Goal: Task Accomplishment & Management: Use online tool/utility

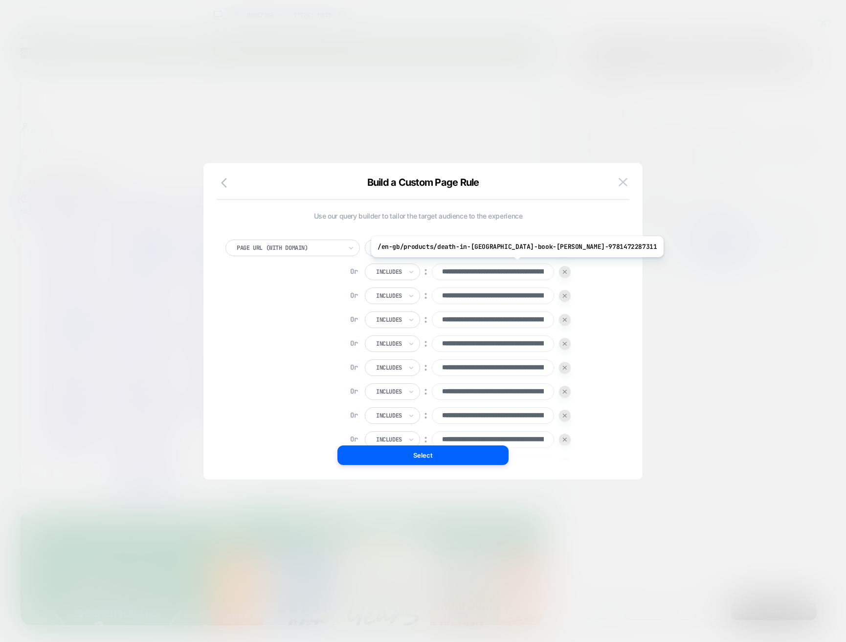
scroll to position [10, 0]
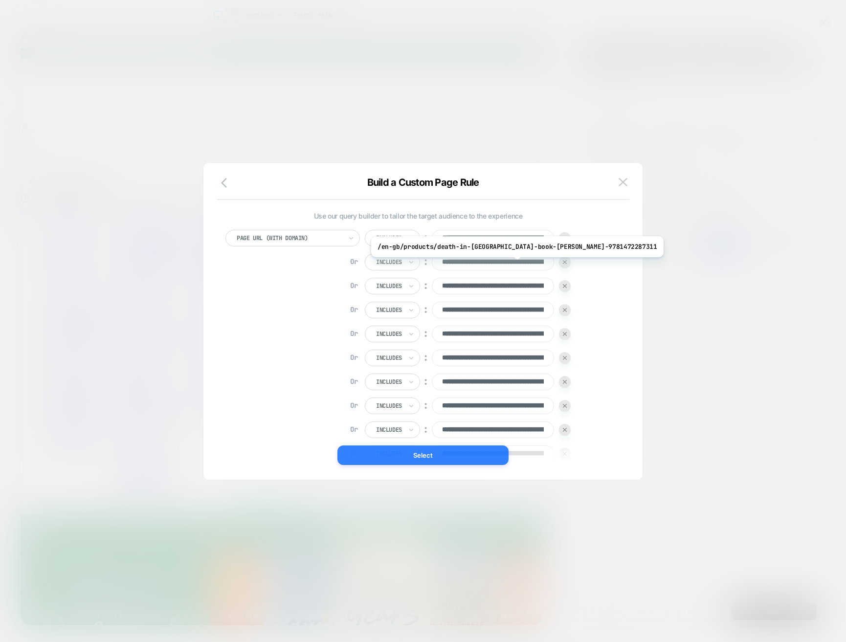
click at [428, 458] on button "Select" at bounding box center [422, 455] width 171 height 20
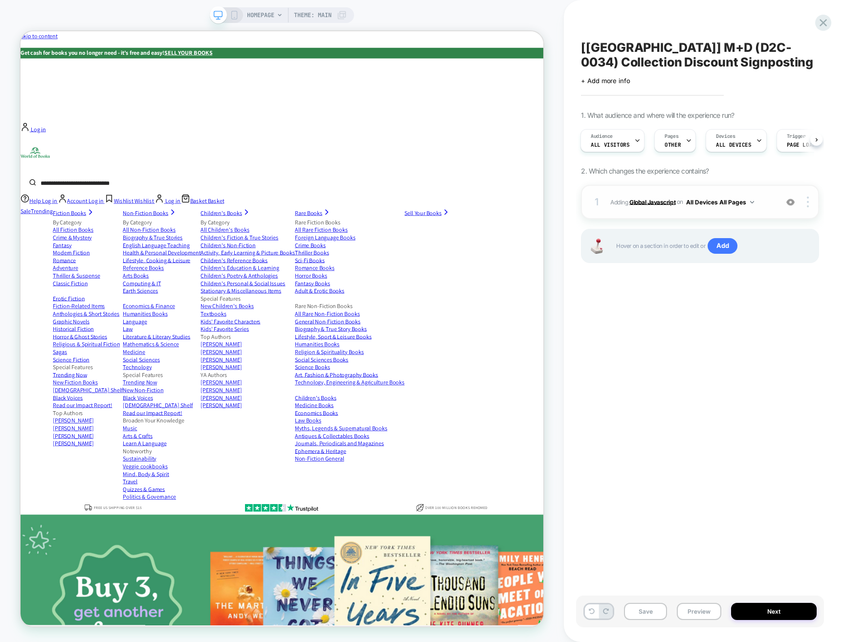
click at [666, 200] on b "Global Javascript" at bounding box center [652, 201] width 46 height 7
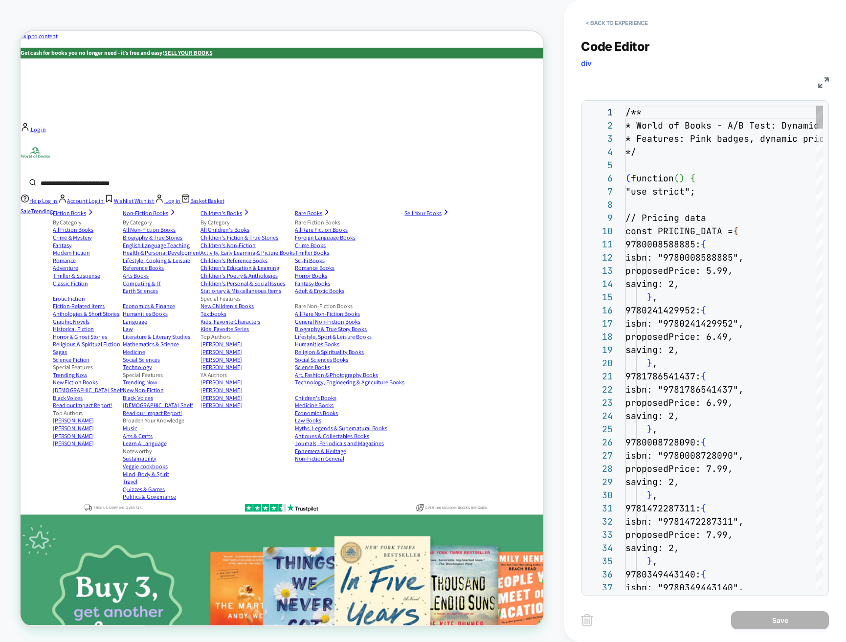
scroll to position [132, 0]
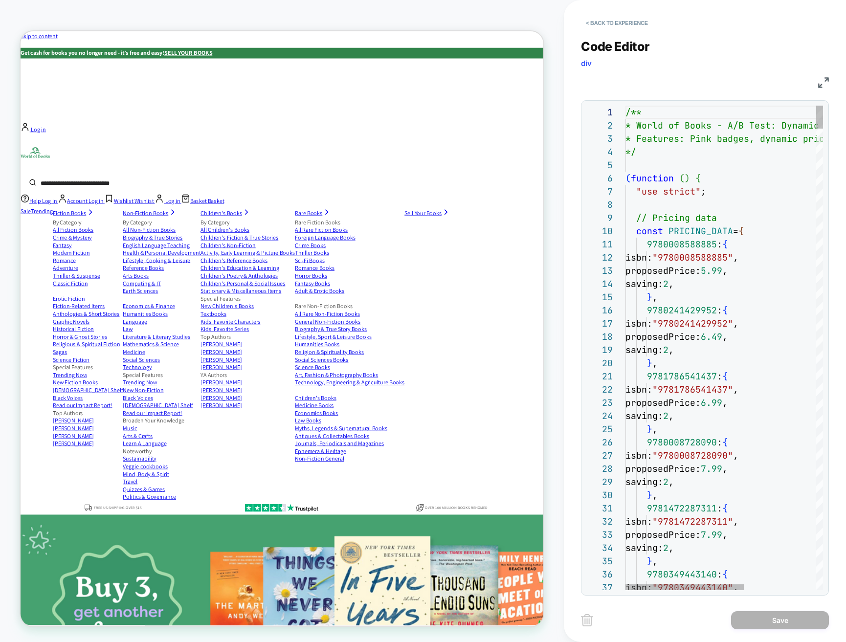
type textarea "**********"
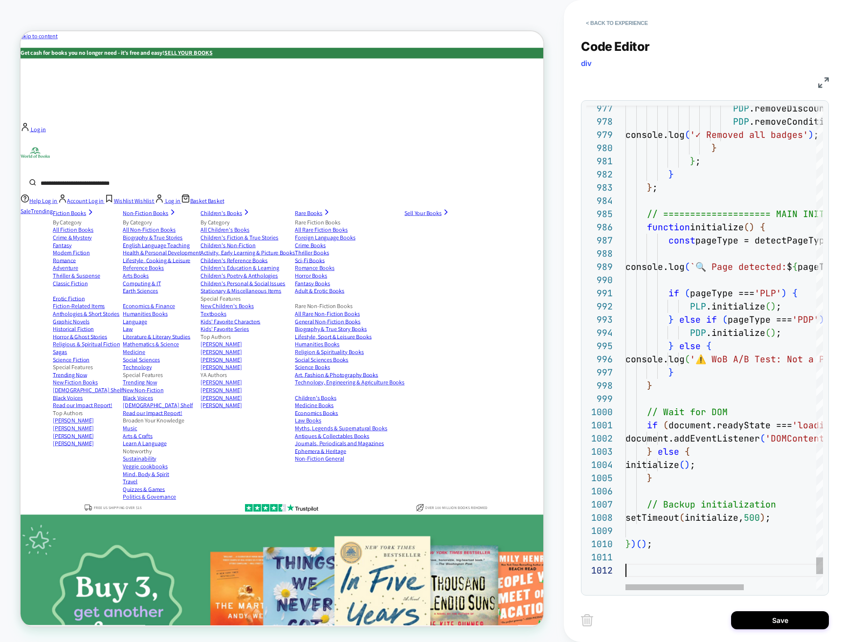
scroll to position [13, 0]
click at [799, 620] on button "Save" at bounding box center [780, 620] width 98 height 18
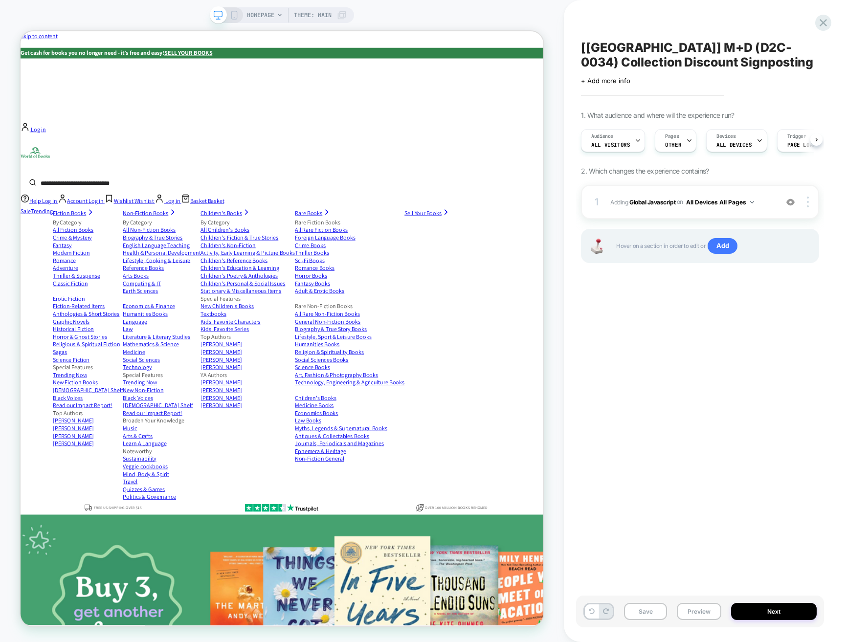
scroll to position [0, 0]
click at [692, 613] on button "Preview" at bounding box center [699, 611] width 44 height 17
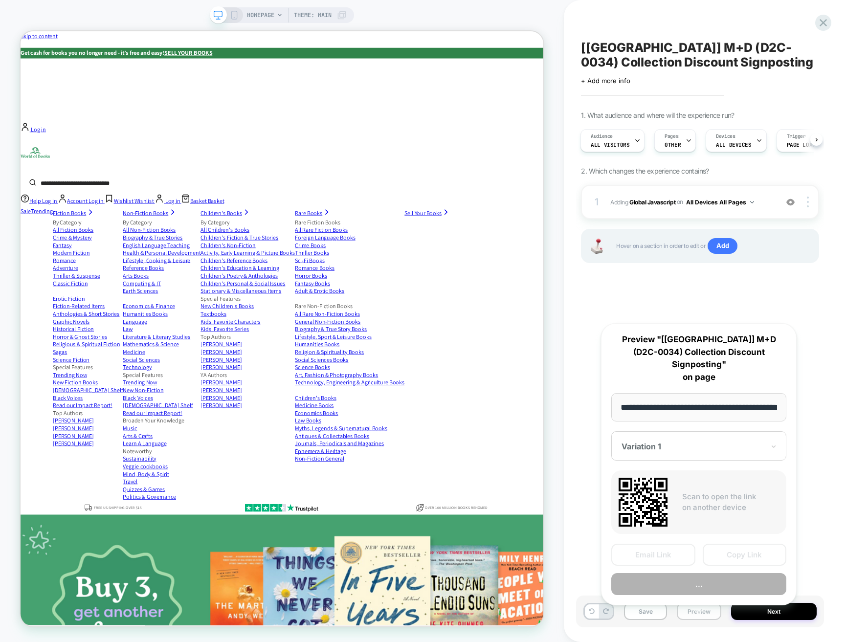
scroll to position [0, 46]
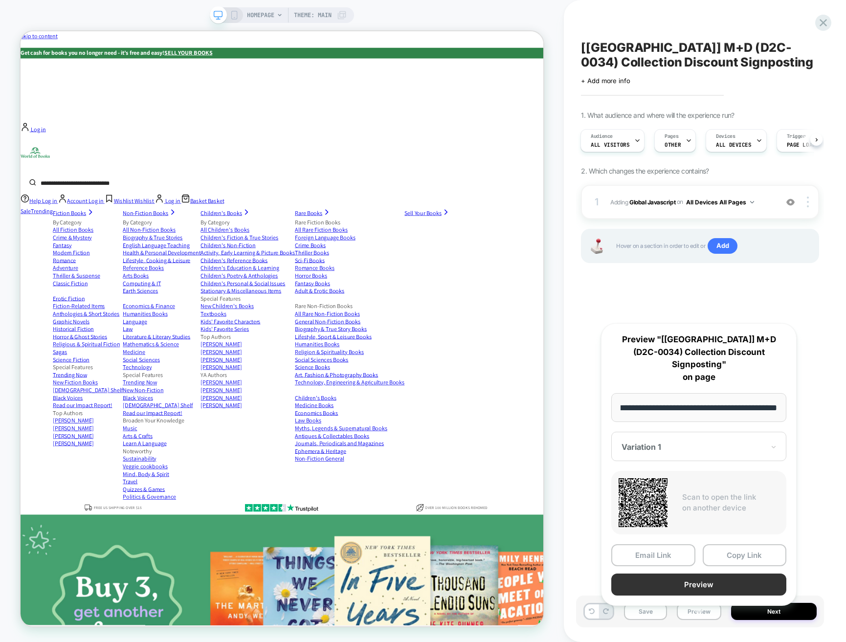
click at [683, 574] on button "Preview" at bounding box center [698, 585] width 175 height 22
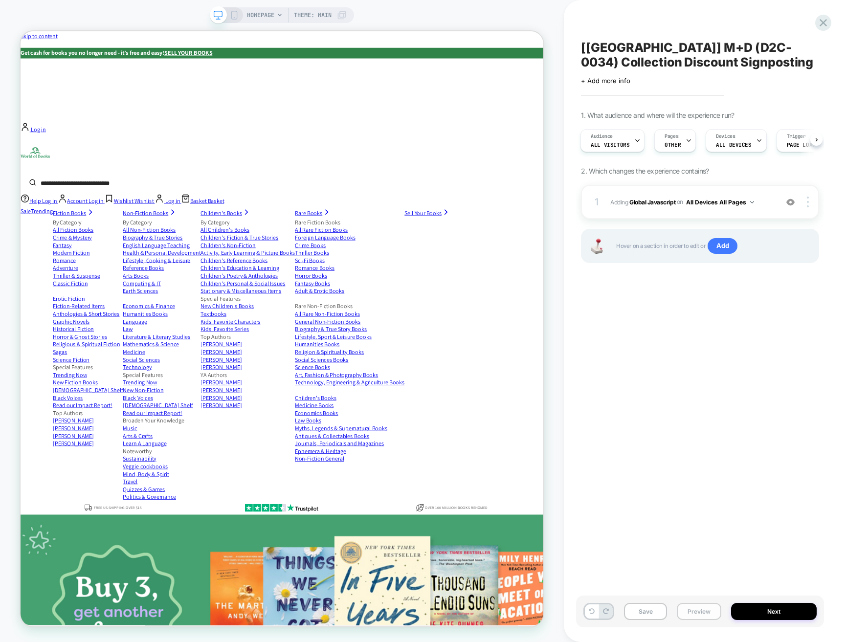
click at [696, 611] on button "Preview" at bounding box center [699, 611] width 44 height 17
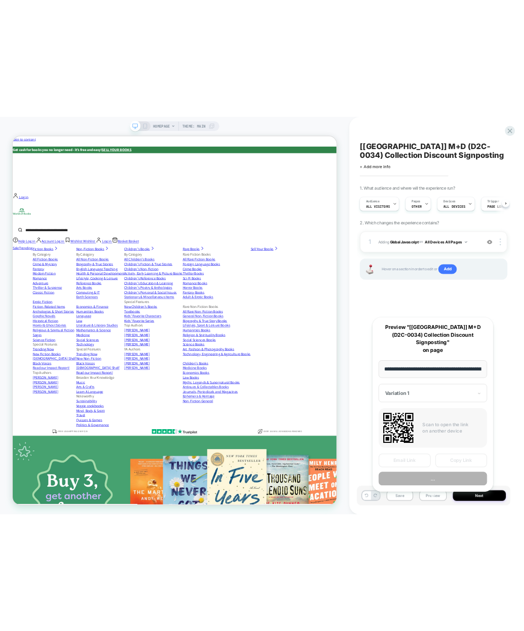
scroll to position [0, 46]
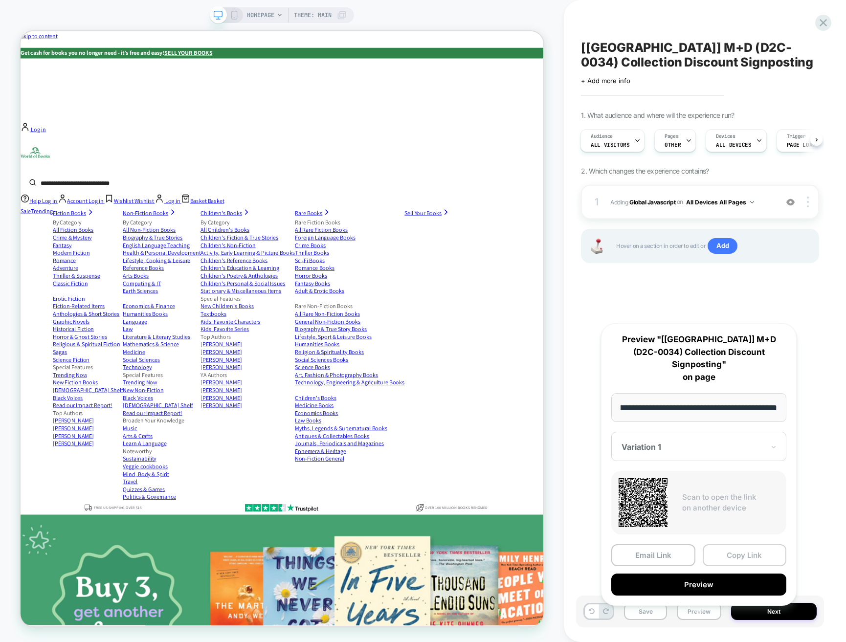
click at [735, 548] on button "Copy Link" at bounding box center [745, 555] width 84 height 22
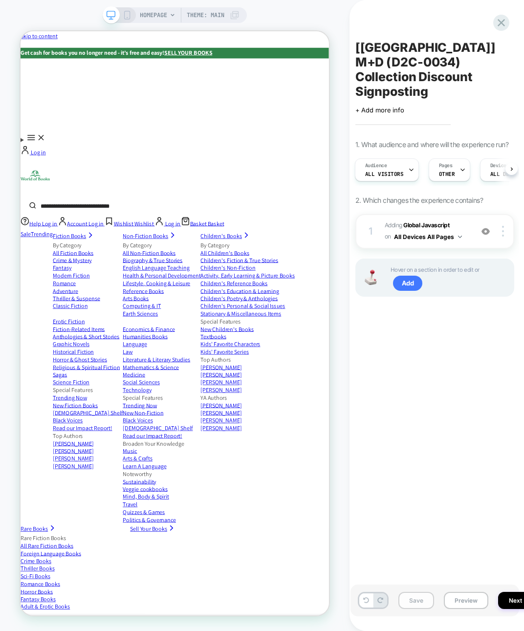
click at [423, 599] on button "Save" at bounding box center [416, 600] width 36 height 17
click at [502, 22] on icon at bounding box center [501, 22] width 7 height 7
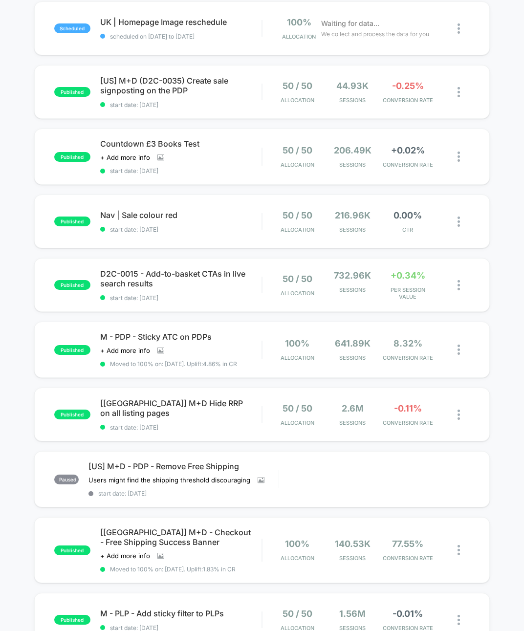
scroll to position [142, 0]
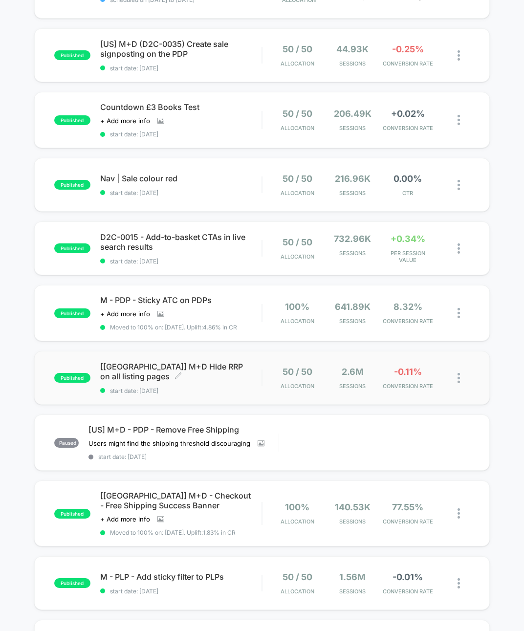
click at [202, 371] on span "[UK] M+D Hide RRP on all listing pages Click to edit experience details" at bounding box center [181, 372] width 162 height 20
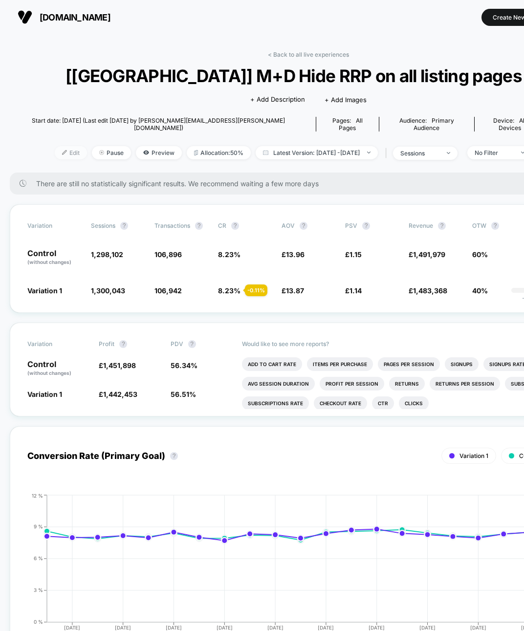
click at [62, 146] on span "Edit" at bounding box center [71, 152] width 32 height 13
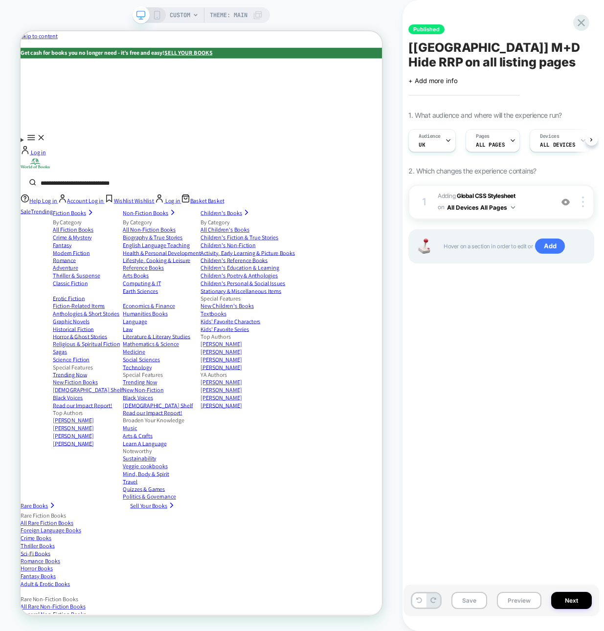
scroll to position [0, 0]
click at [516, 600] on button "Preview" at bounding box center [519, 600] width 44 height 17
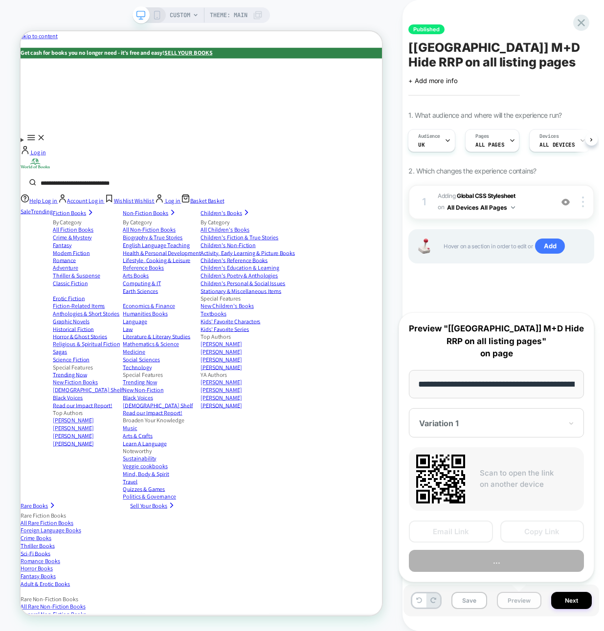
scroll to position [0, 406]
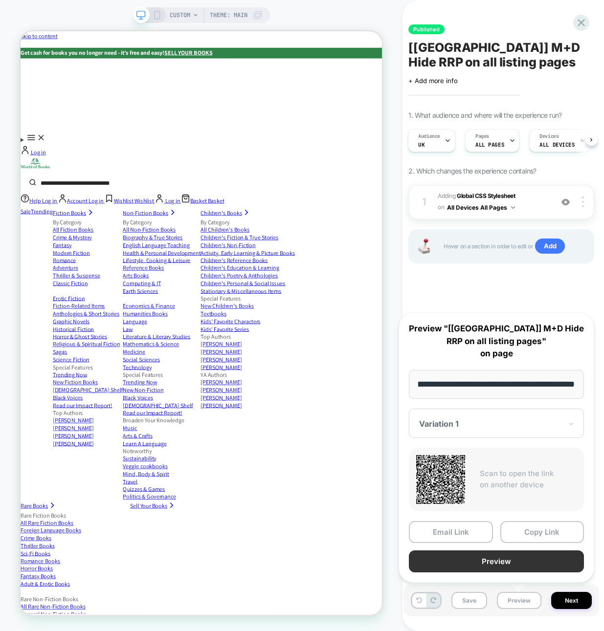
click at [505, 565] on button "Preview" at bounding box center [496, 562] width 175 height 22
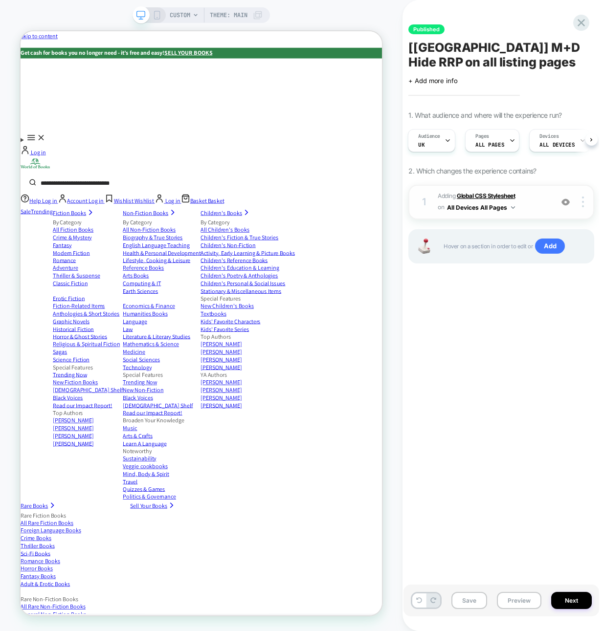
click at [492, 196] on b "Global CSS Stylesheet" at bounding box center [486, 195] width 58 height 7
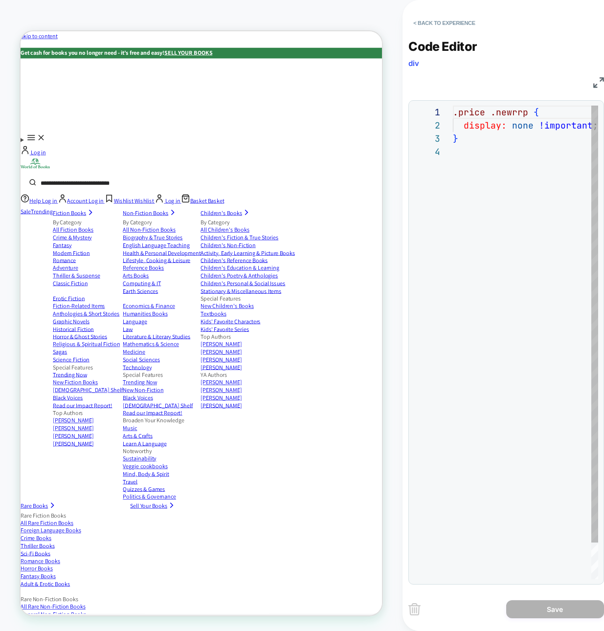
scroll to position [40, 0]
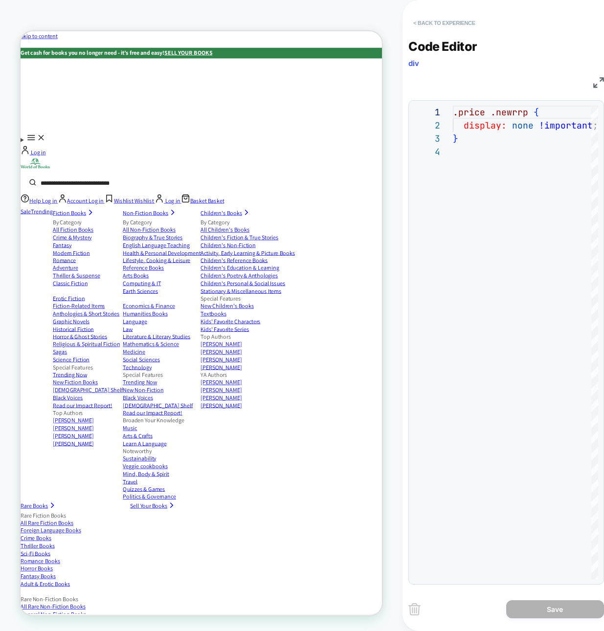
click at [417, 22] on button "< Back to experience" at bounding box center [443, 23] width 71 height 16
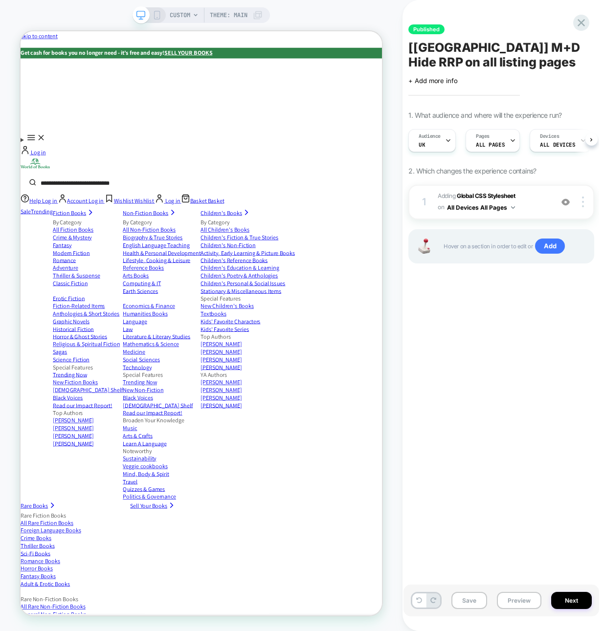
scroll to position [0, 0]
click at [524, 204] on img at bounding box center [565, 202] width 8 height 8
click at [524, 202] on img at bounding box center [565, 202] width 8 height 8
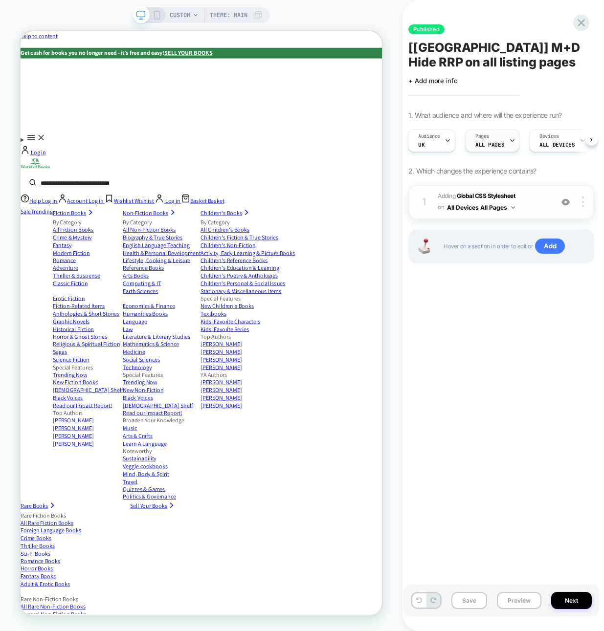
click at [491, 147] on span "ALL PAGES" at bounding box center [489, 144] width 29 height 7
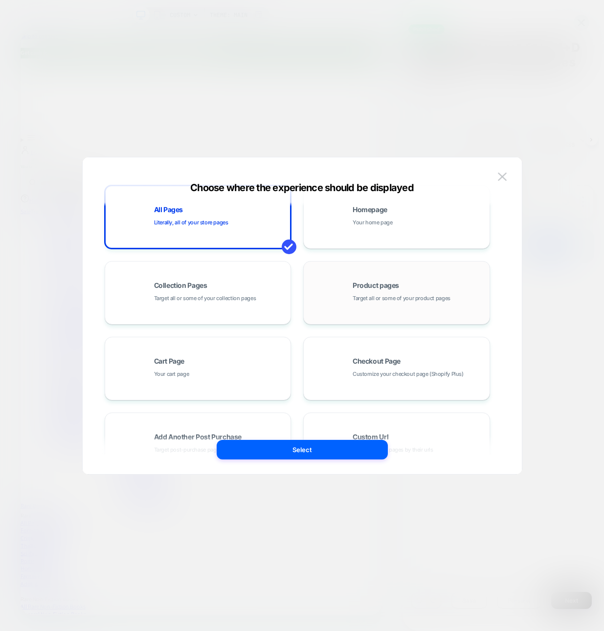
scroll to position [148, 0]
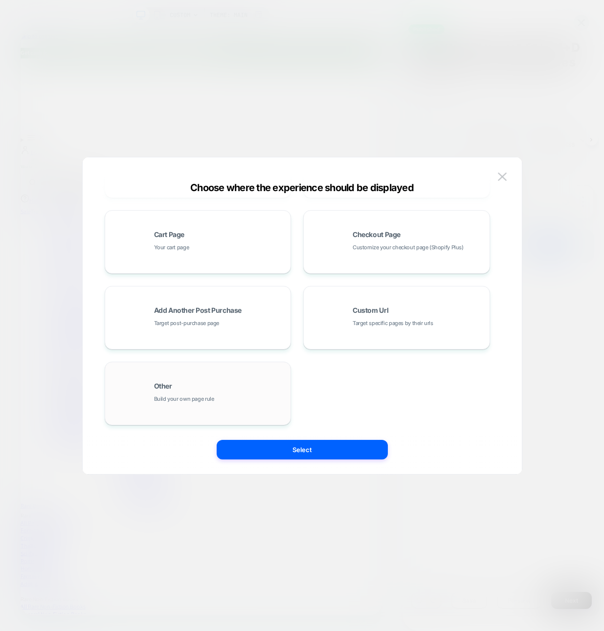
click at [211, 401] on span "Build your own page rule" at bounding box center [184, 399] width 60 height 9
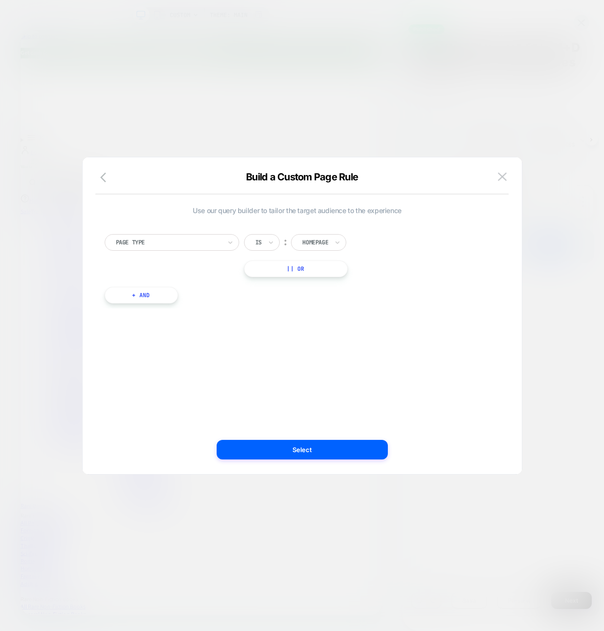
click at [171, 239] on div at bounding box center [168, 242] width 105 height 9
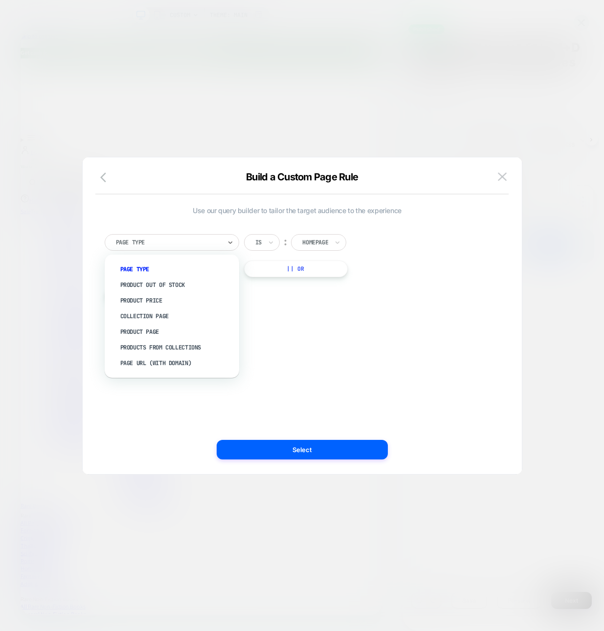
drag, startPoint x: 127, startPoint y: 266, endPoint x: 186, endPoint y: 259, distance: 59.6
click at [127, 266] on div "Page Type" at bounding box center [176, 270] width 125 height 16
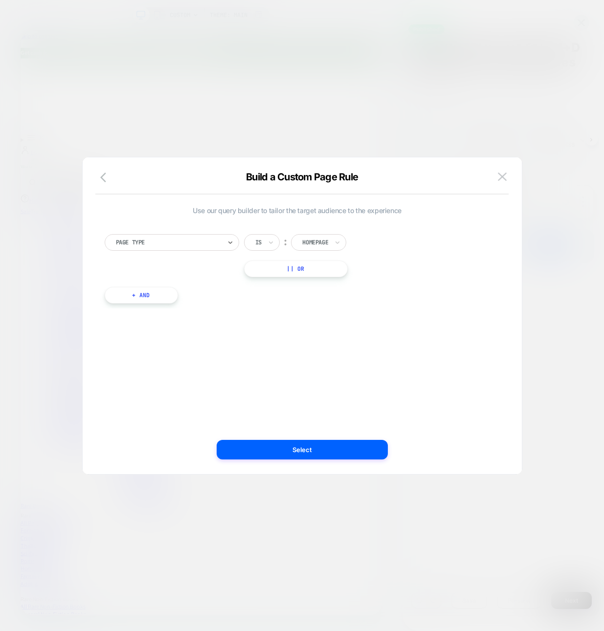
click at [265, 245] on div "Is" at bounding box center [262, 242] width 36 height 17
click at [272, 283] on div "Is not" at bounding box center [286, 285] width 64 height 16
click at [331, 244] on div at bounding box center [328, 242] width 26 height 9
click at [333, 334] on div "Product" at bounding box center [346, 332] width 64 height 16
click at [339, 242] on div at bounding box center [327, 242] width 24 height 9
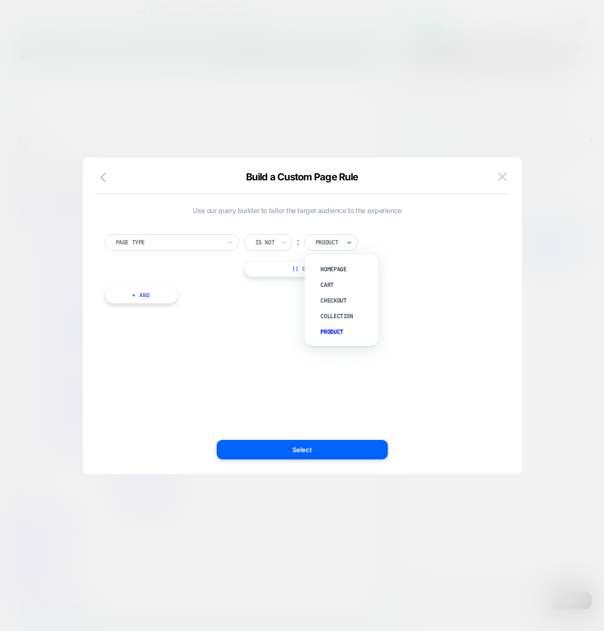
click at [335, 331] on div "Product" at bounding box center [346, 332] width 64 height 16
click at [325, 237] on div "Product" at bounding box center [327, 242] width 26 height 11
click at [238, 409] on div "Use our query builder to tailor the target audience to the experience Page Type…" at bounding box center [297, 316] width 410 height 278
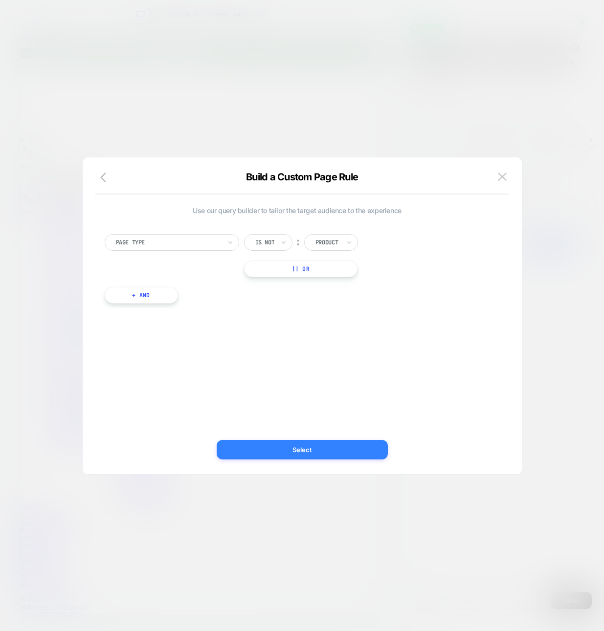
click at [303, 451] on button "Select" at bounding box center [302, 450] width 171 height 20
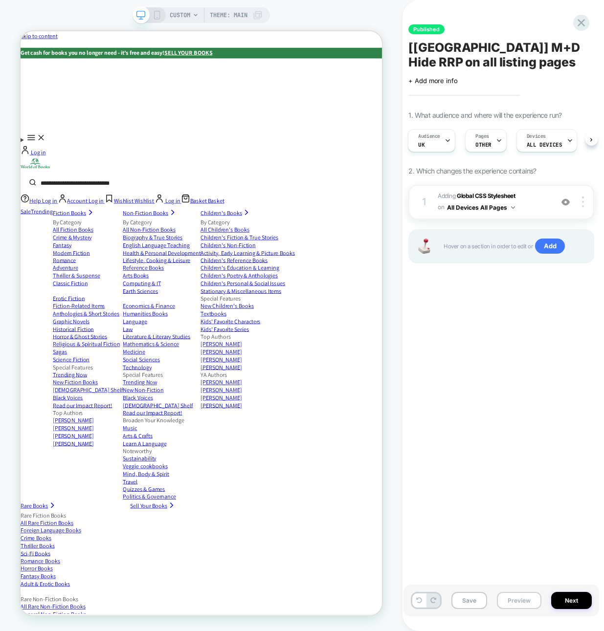
click at [523, 603] on button "Preview" at bounding box center [519, 600] width 44 height 17
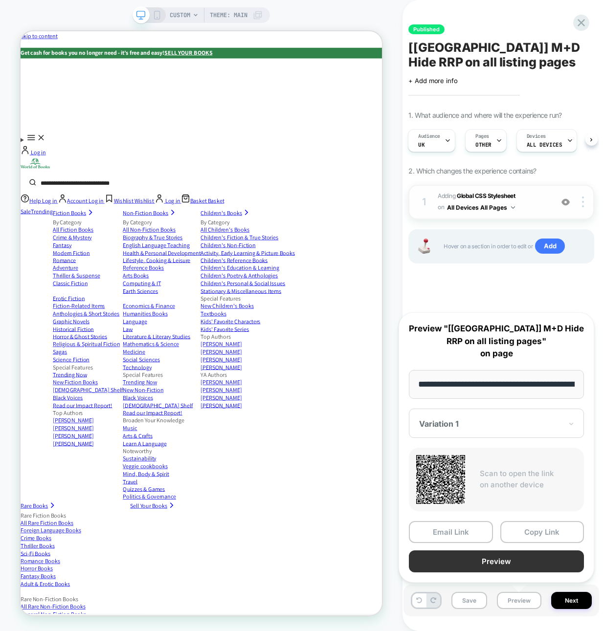
click at [498, 564] on button "Preview" at bounding box center [496, 562] width 175 height 22
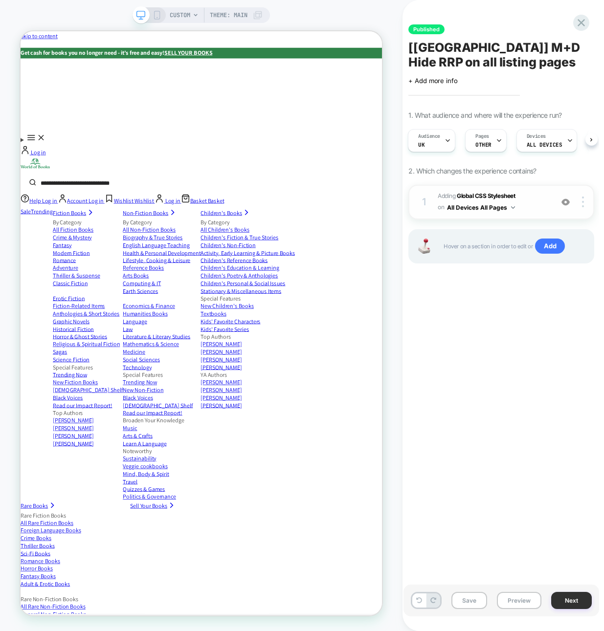
click at [524, 605] on button "Next" at bounding box center [571, 600] width 41 height 17
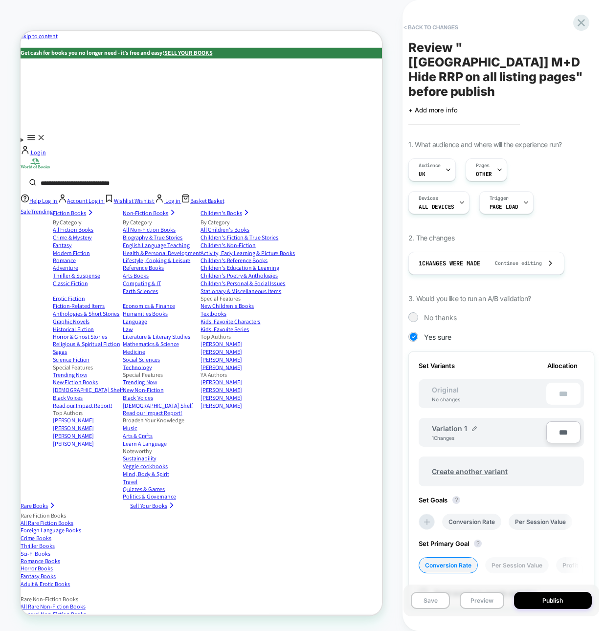
scroll to position [0, 1]
click at [524, 605] on button "Publish" at bounding box center [553, 600] width 78 height 17
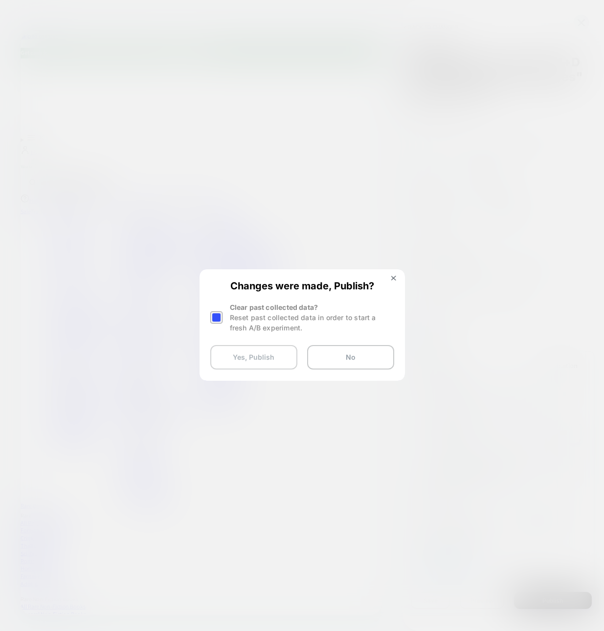
click at [261, 359] on button "Yes, Publish" at bounding box center [253, 357] width 87 height 24
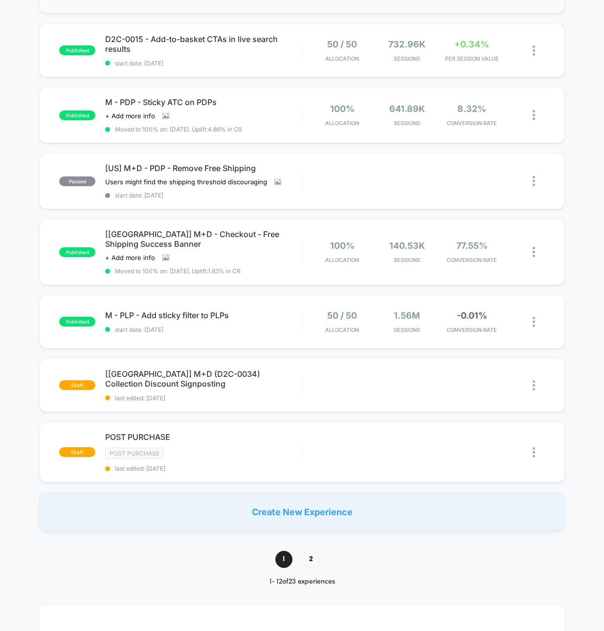
scroll to position [406, 0]
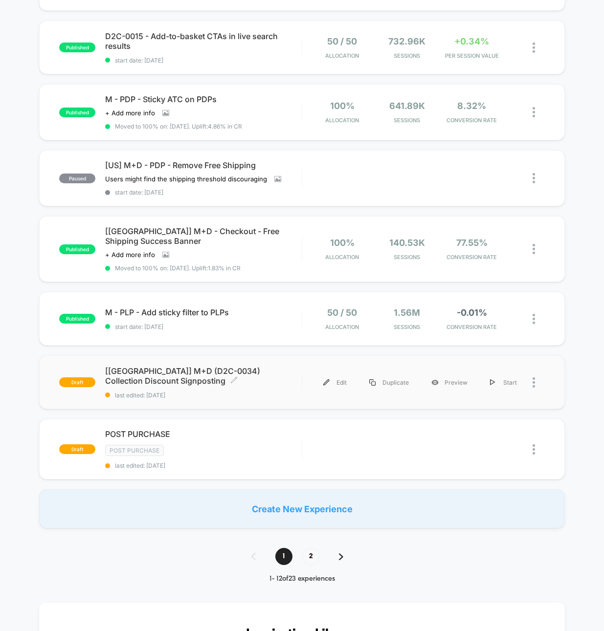
click at [228, 376] on span "[[GEOGRAPHIC_DATA]] M+D (D2C-0034) Collection Discount Signposting Click to edi…" at bounding box center [203, 376] width 196 height 20
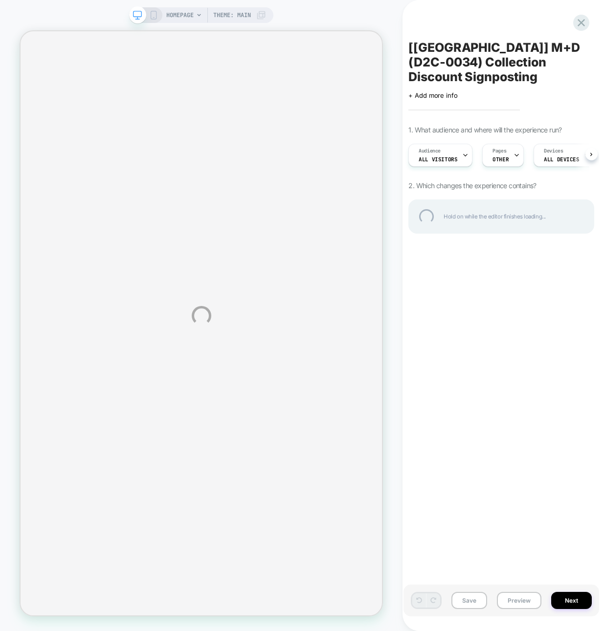
click at [512, 601] on div "HOMEPAGE Theme: MAIN [[GEOGRAPHIC_DATA]] M+D (D2C-0034) Collection Discount Sig…" at bounding box center [302, 315] width 604 height 631
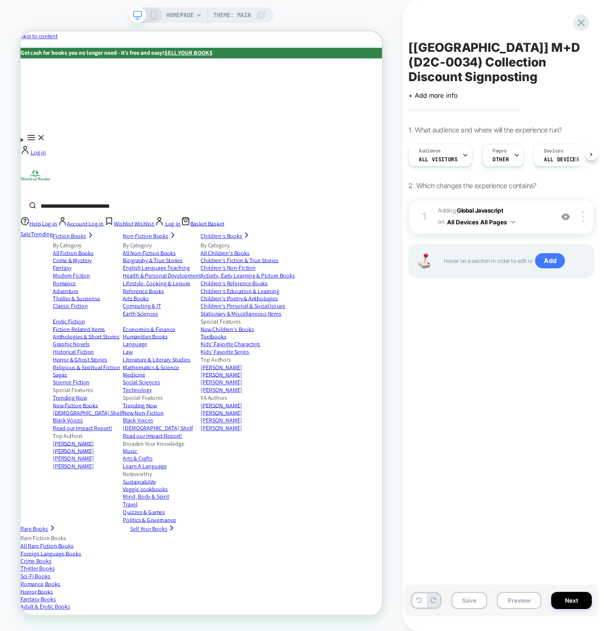
scroll to position [0, 0]
click at [518, 602] on button "Preview" at bounding box center [519, 600] width 44 height 17
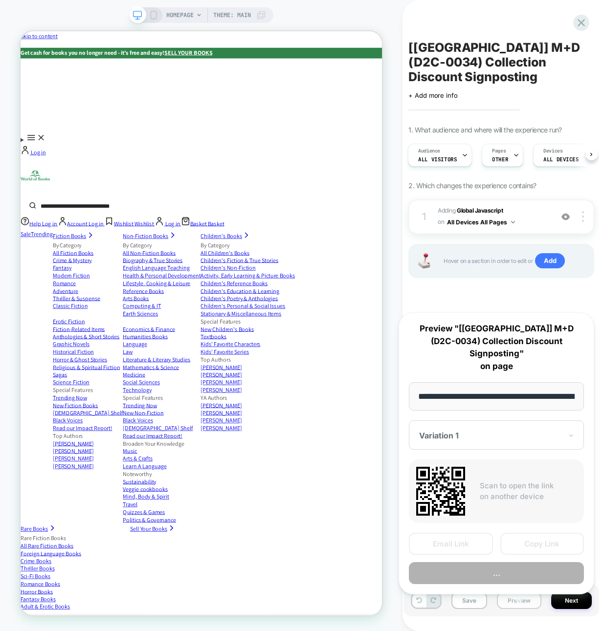
scroll to position [0, 46]
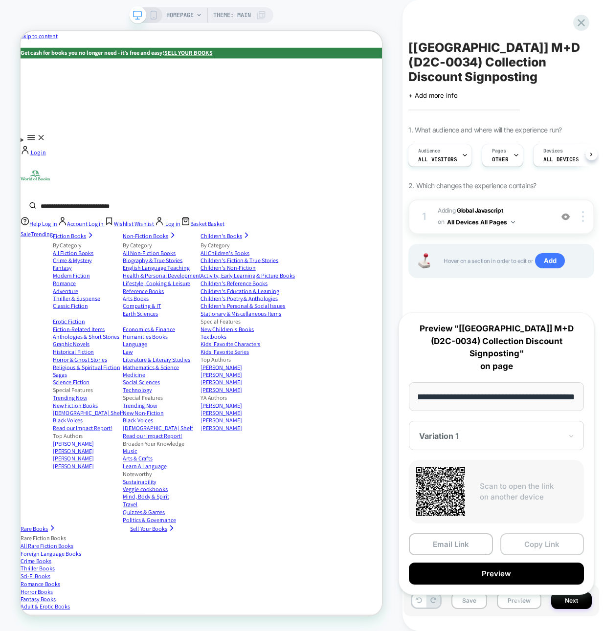
click at [524, 536] on button "Copy Link" at bounding box center [542, 544] width 84 height 22
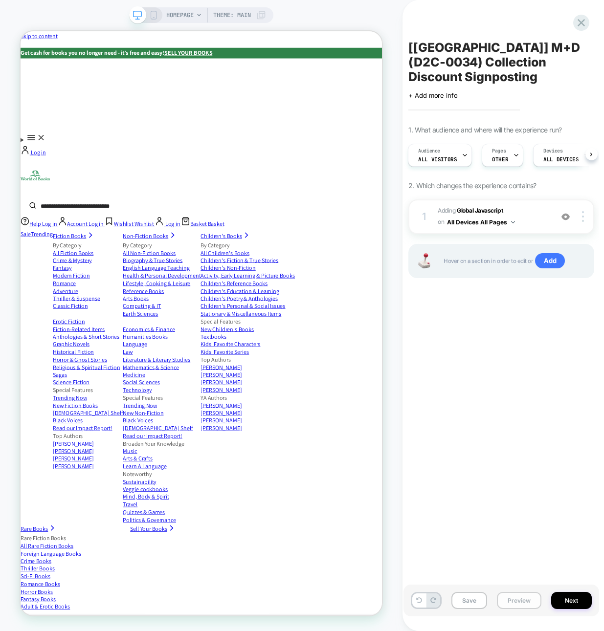
click at [514, 600] on button "Preview" at bounding box center [519, 600] width 44 height 17
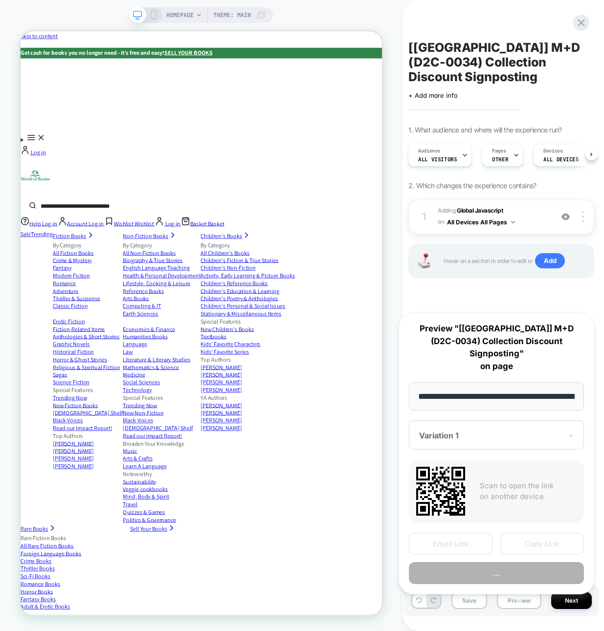
scroll to position [0, 46]
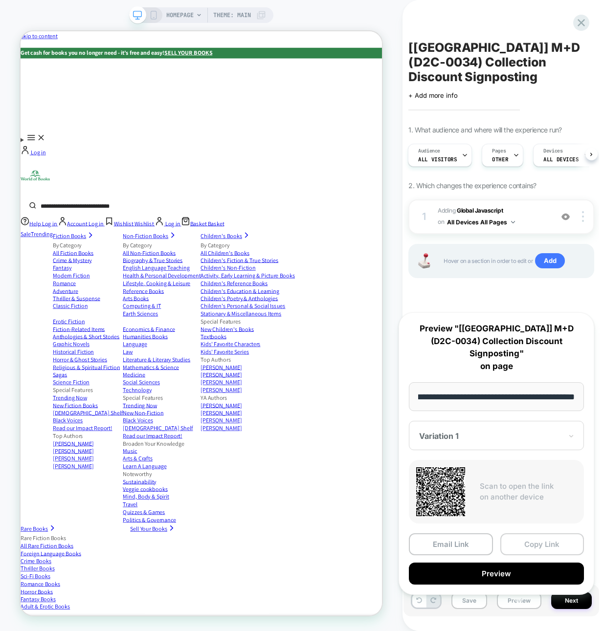
click at [524, 533] on button "Copy Link" at bounding box center [542, 544] width 84 height 22
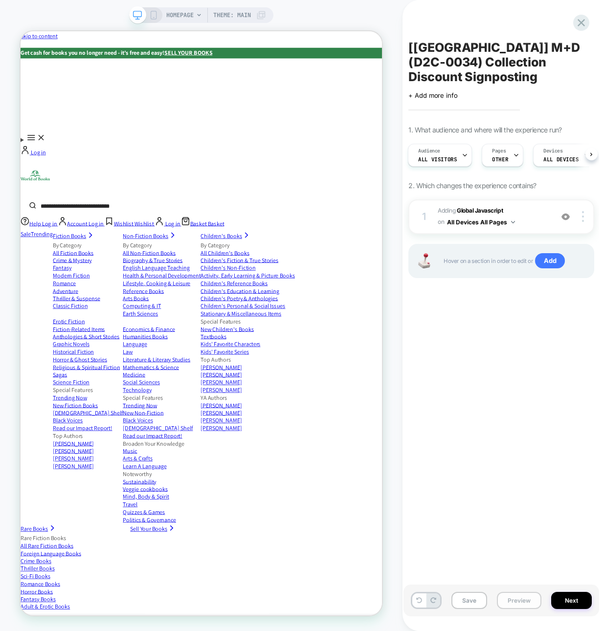
click at [522, 601] on button "Preview" at bounding box center [519, 600] width 44 height 17
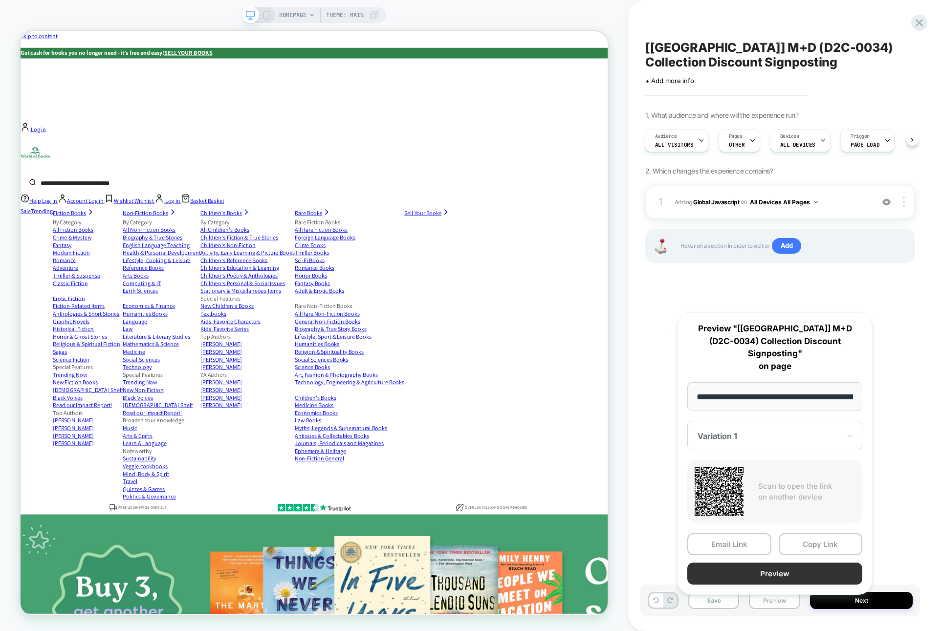
click at [524, 566] on button "Preview" at bounding box center [774, 574] width 175 height 22
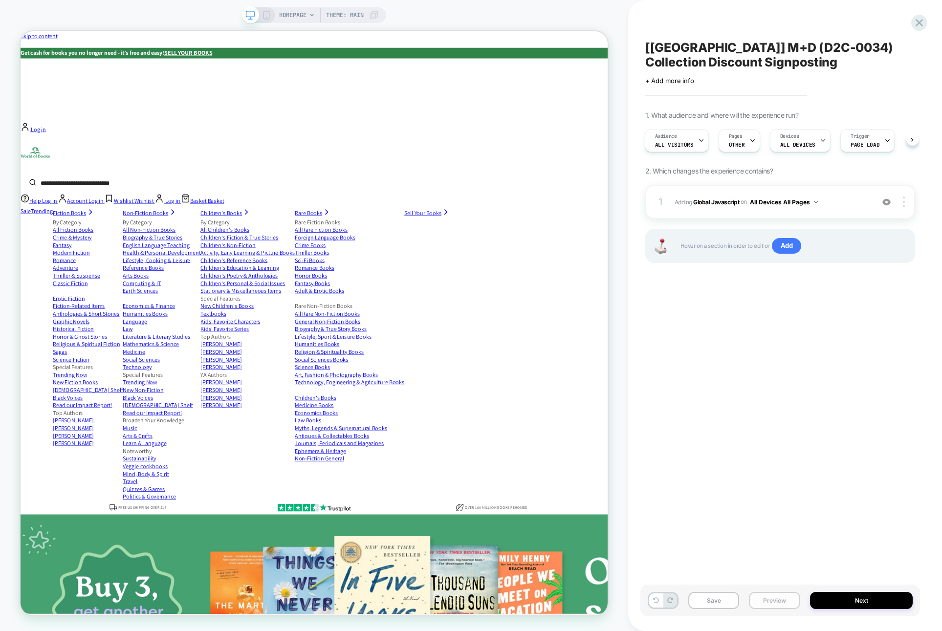
click at [524, 597] on button "Preview" at bounding box center [774, 600] width 51 height 17
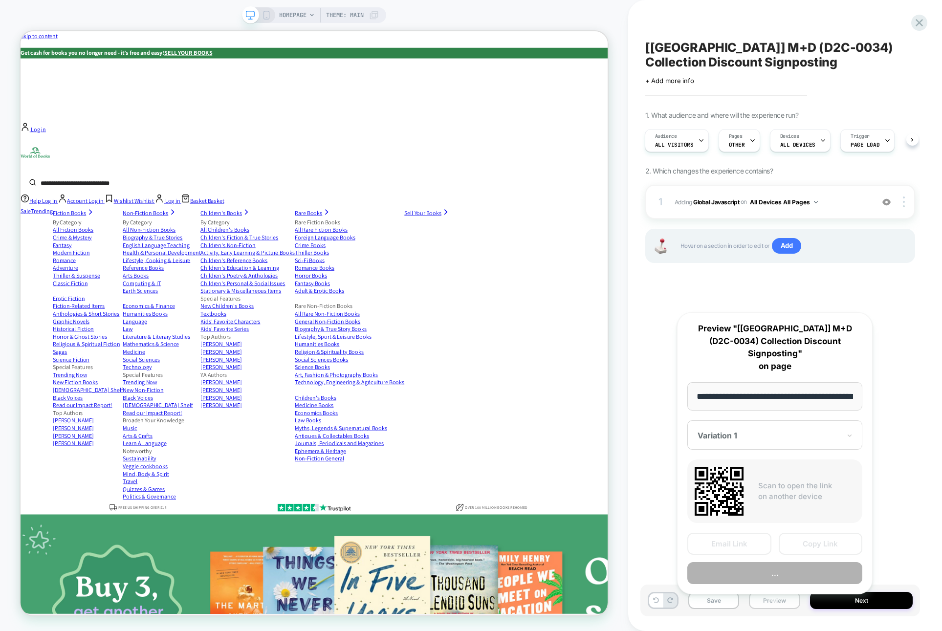
scroll to position [0, 46]
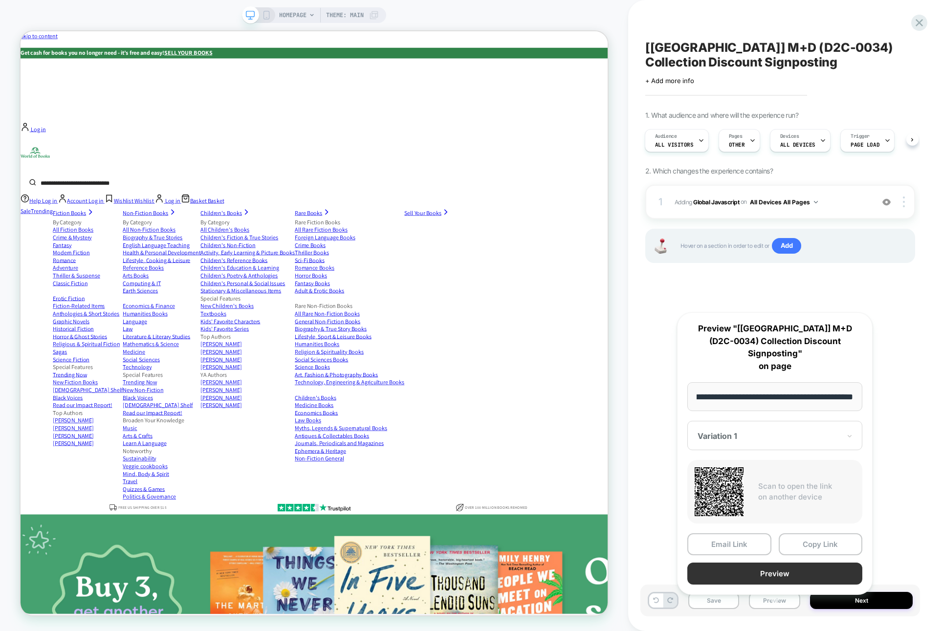
click at [524, 563] on button "Preview" at bounding box center [774, 574] width 175 height 22
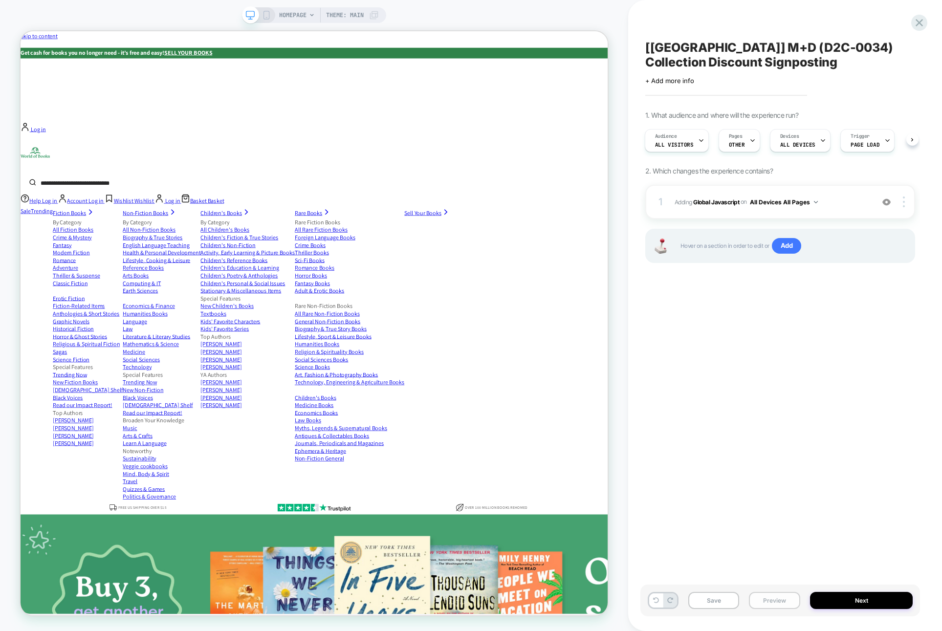
click at [524, 602] on button "Preview" at bounding box center [774, 600] width 51 height 17
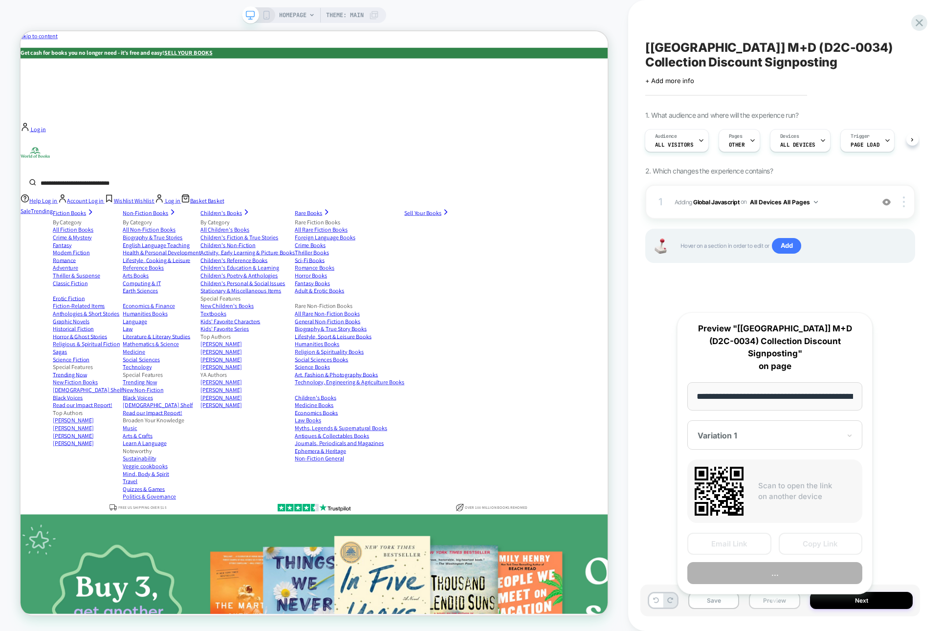
scroll to position [0, 46]
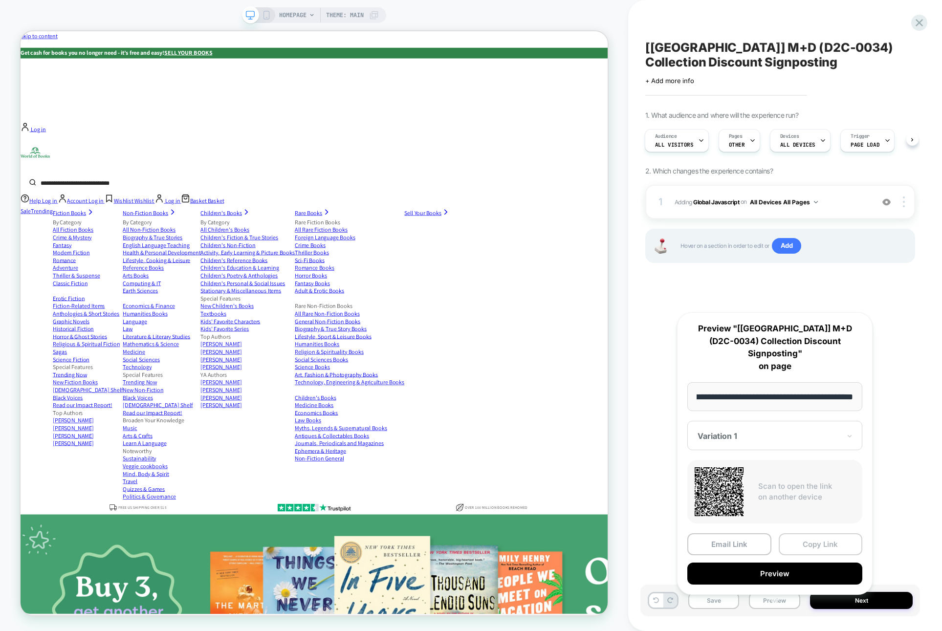
click at [524, 534] on button "Copy Link" at bounding box center [821, 544] width 84 height 22
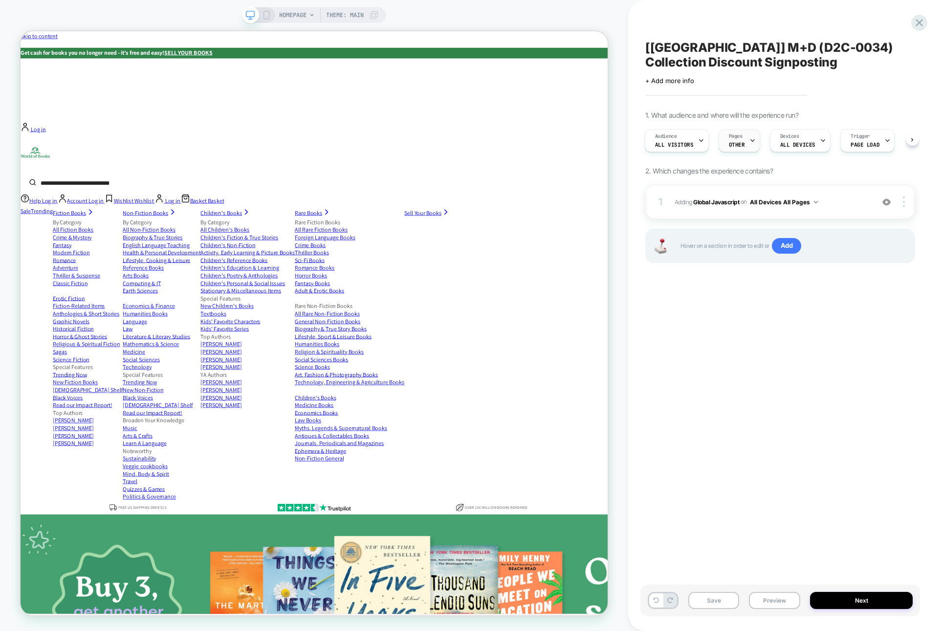
click at [524, 147] on span "OTHER" at bounding box center [737, 144] width 16 height 7
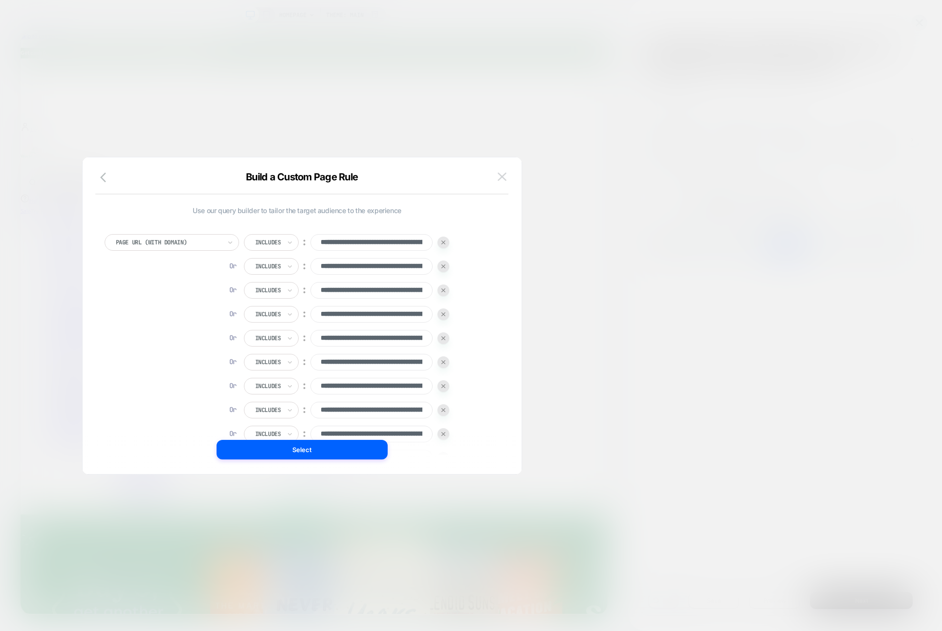
click at [503, 178] on img at bounding box center [502, 177] width 9 height 8
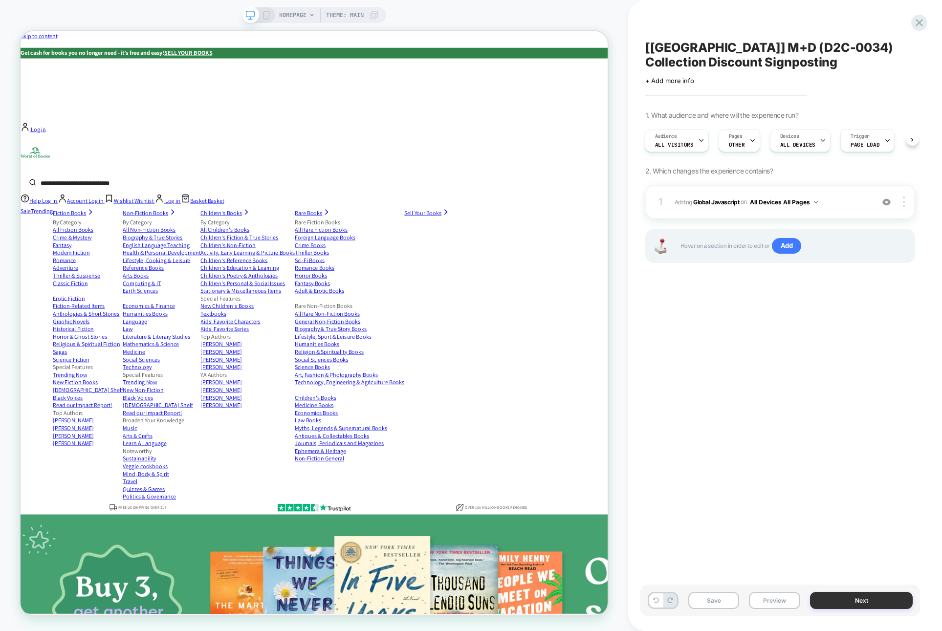
click at [524, 605] on button "Next" at bounding box center [861, 600] width 103 height 17
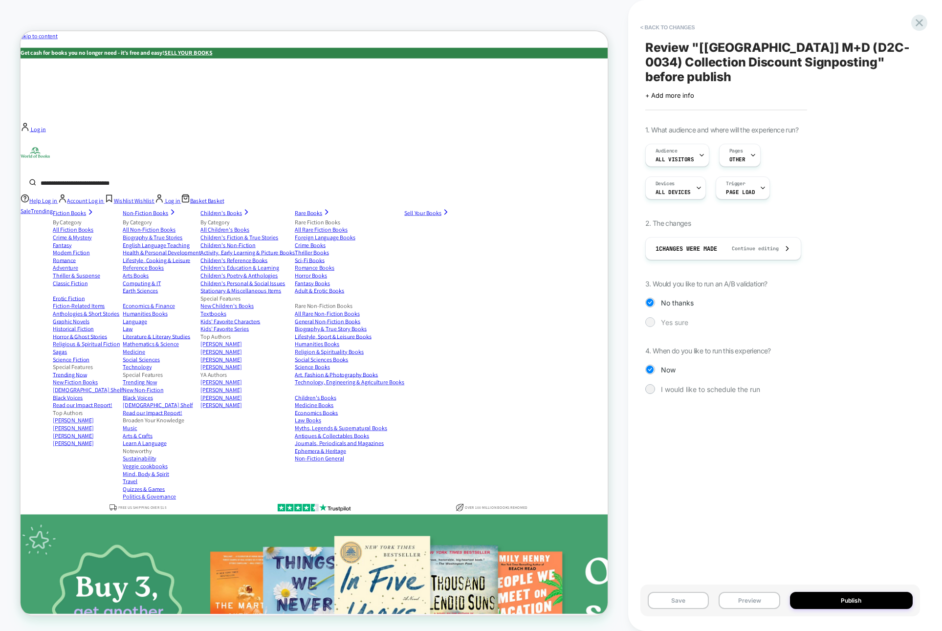
click at [524, 318] on span "Yes sure" at bounding box center [674, 322] width 27 height 8
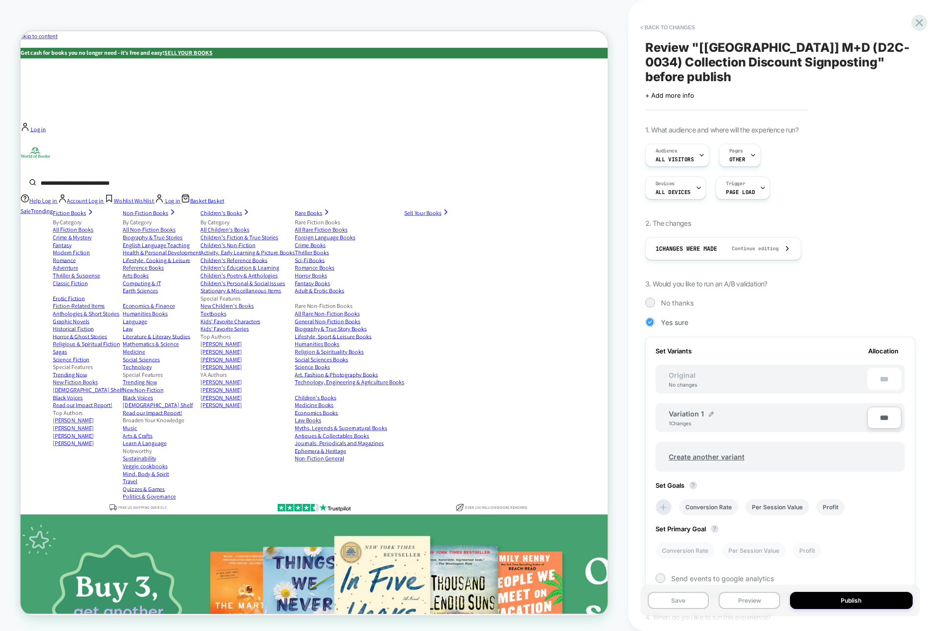
scroll to position [78, 0]
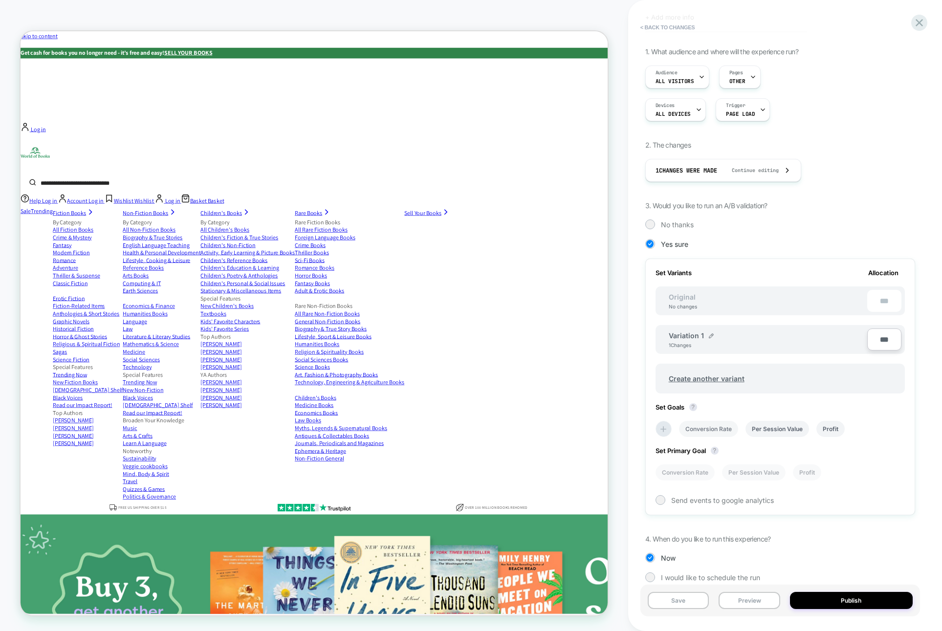
click at [524, 421] on li "Conversion Rate" at bounding box center [708, 429] width 59 height 16
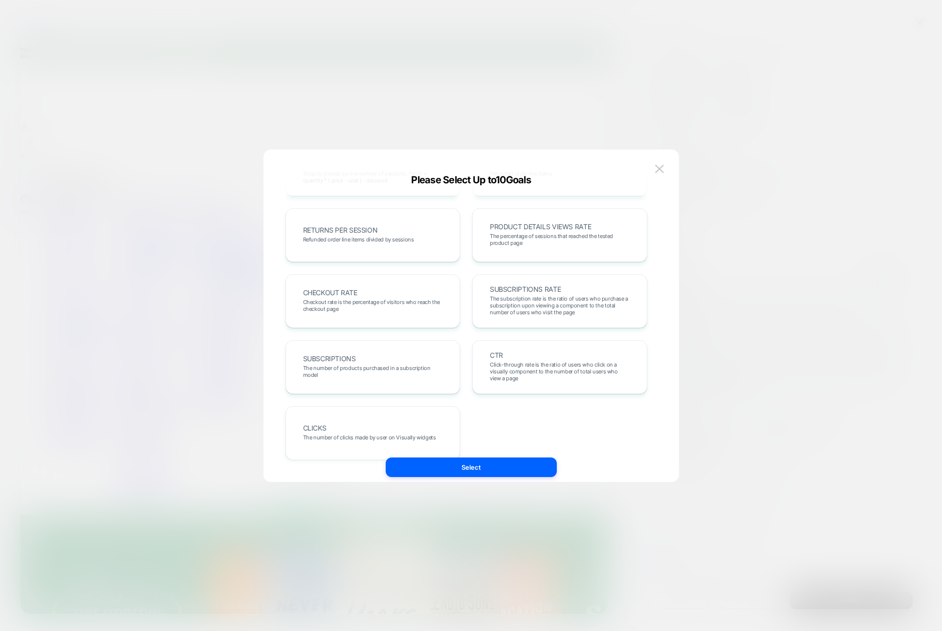
scroll to position [337, 0]
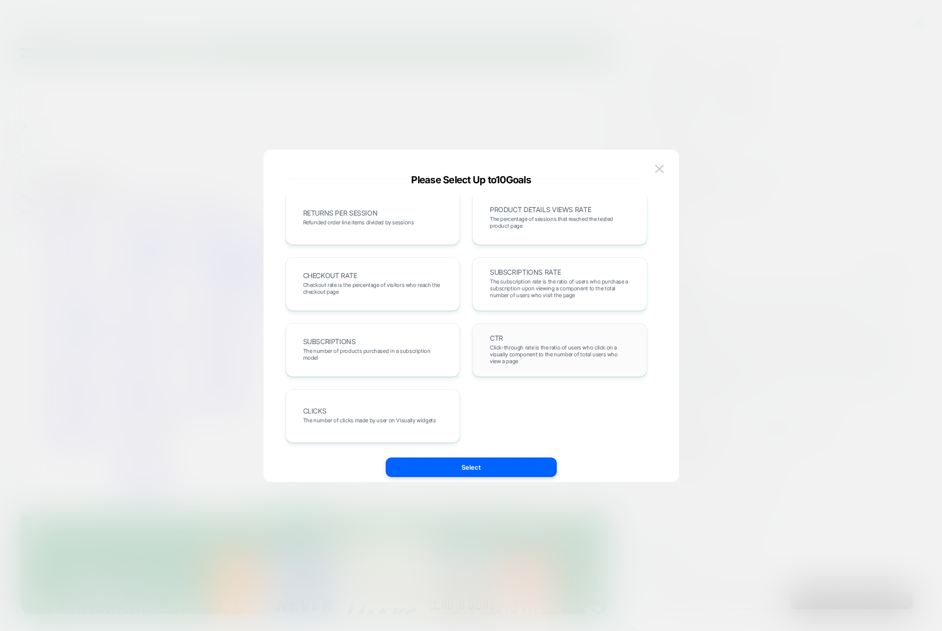
click at [524, 347] on span "Click-through rate is the ratio of users who click on a visually component to t…" at bounding box center [560, 354] width 140 height 21
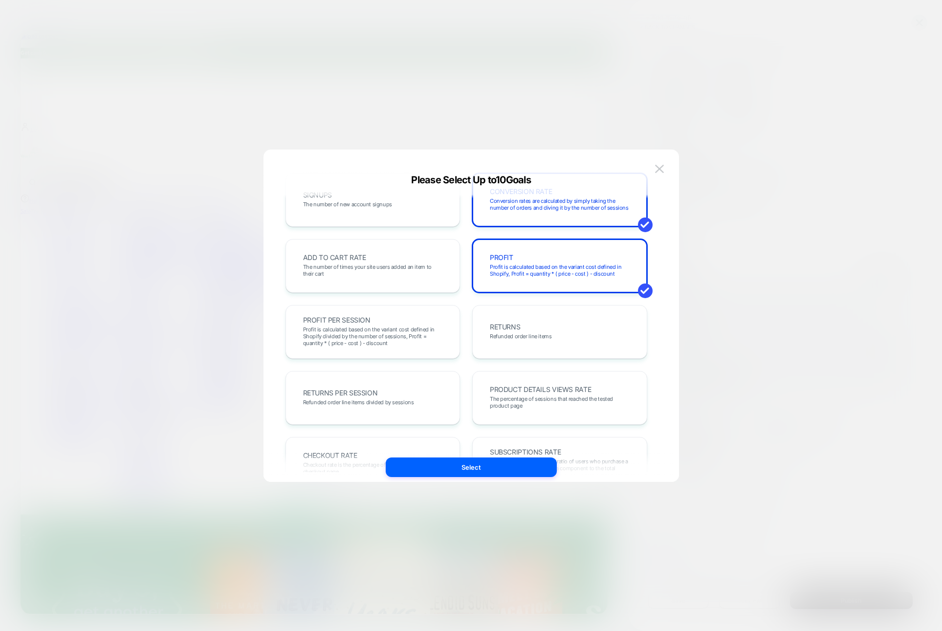
scroll to position [109, 0]
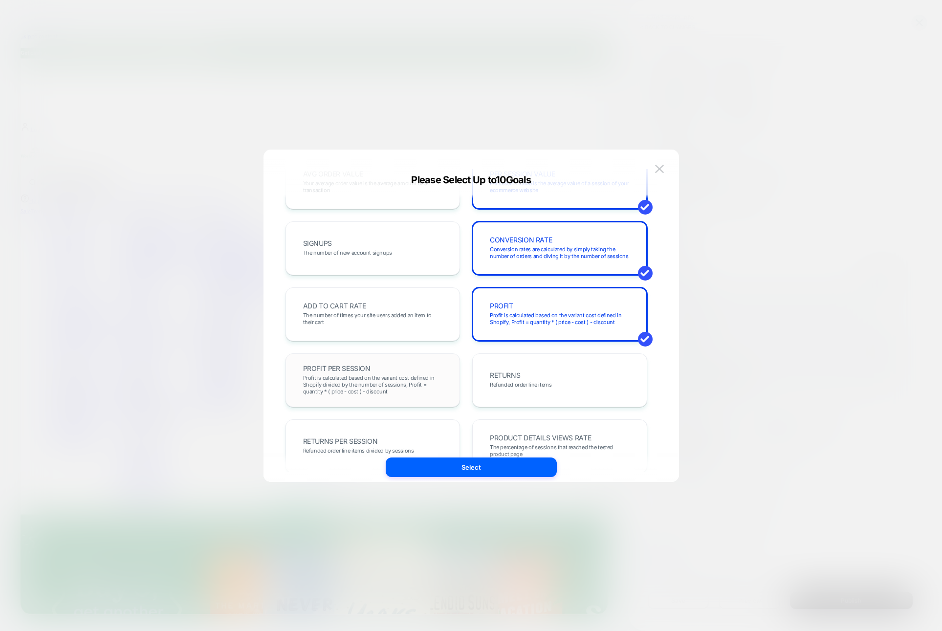
click at [399, 370] on div "PROFIT PER SESSION Profit is calculated based on the variant cost defined in Sh…" at bounding box center [373, 380] width 155 height 33
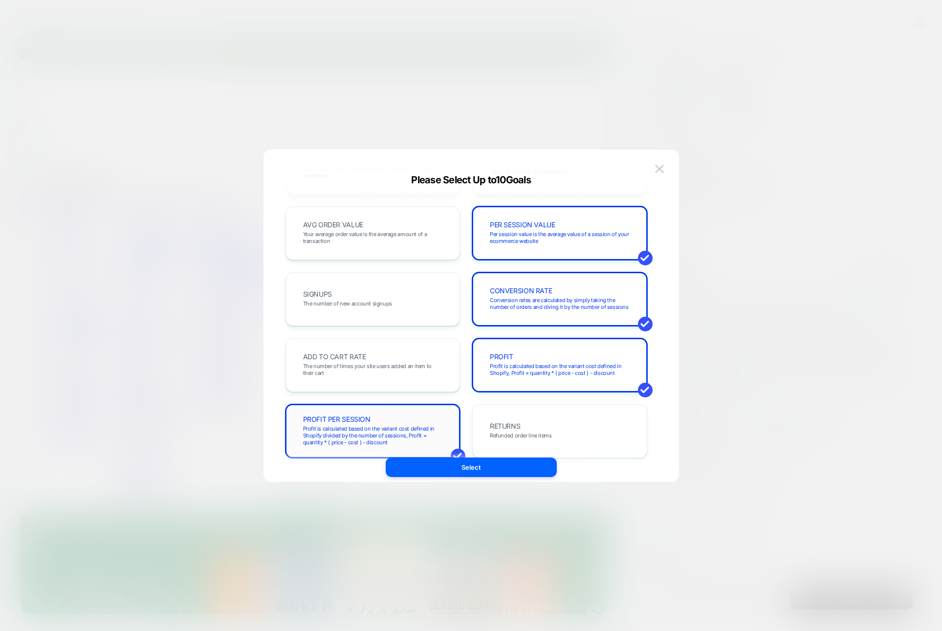
click at [362, 420] on span "PROFIT PER SESSION" at bounding box center [336, 419] width 67 height 7
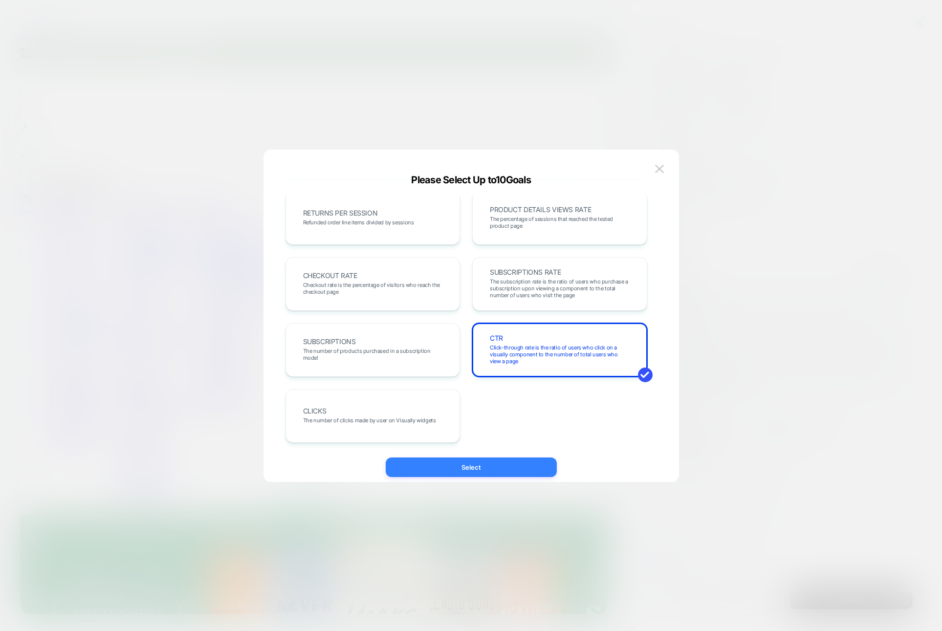
click at [464, 470] on button "Select" at bounding box center [471, 468] width 171 height 20
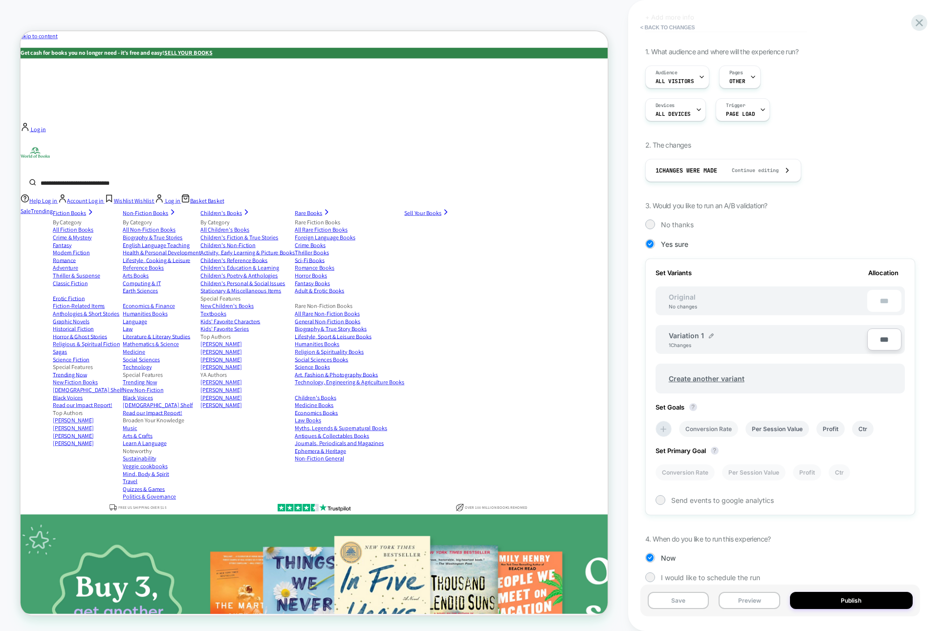
click at [524, 421] on li "Conversion Rate" at bounding box center [708, 429] width 59 height 16
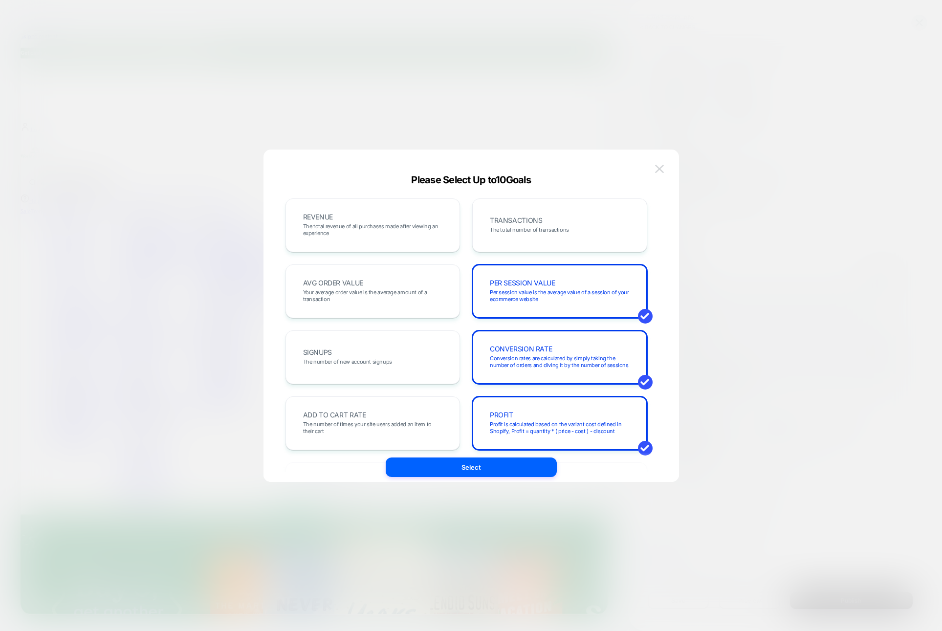
click at [524, 172] on img at bounding box center [659, 169] width 9 height 8
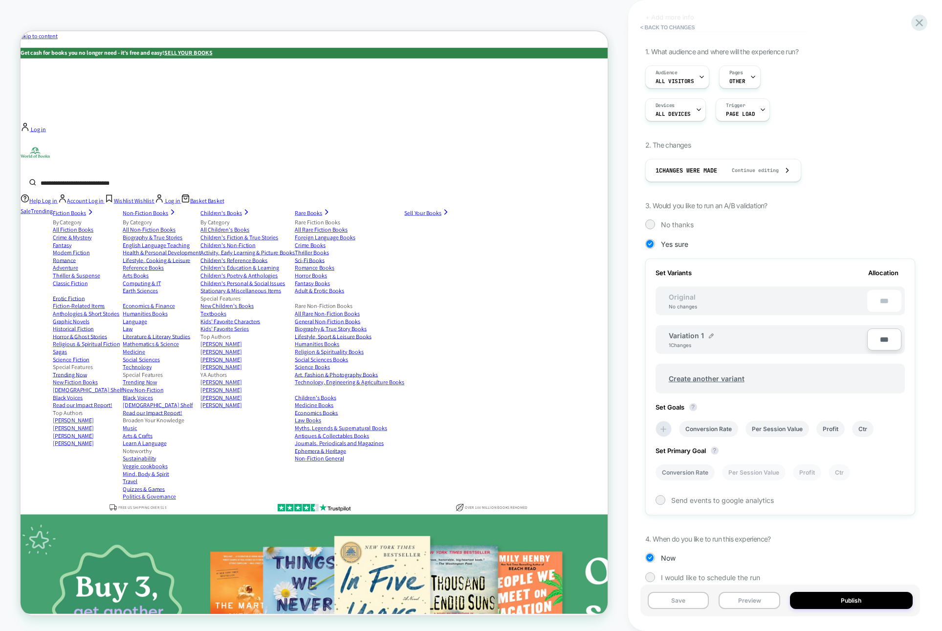
click at [524, 464] on li "Conversion Rate" at bounding box center [685, 472] width 59 height 16
click at [524, 496] on span "Send events to google analytics" at bounding box center [722, 500] width 103 height 8
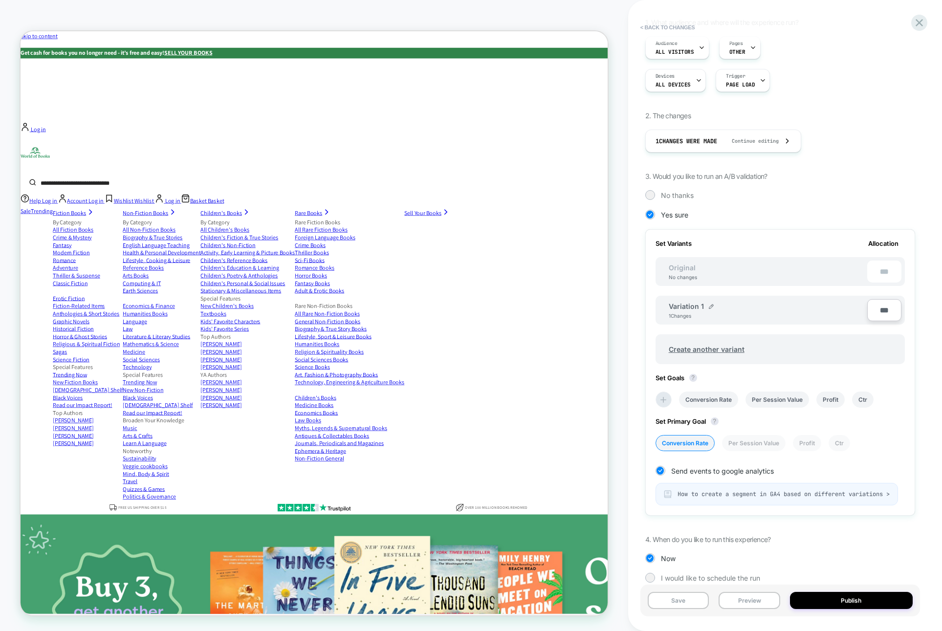
scroll to position [108, 0]
click at [524, 490] on span "How to create a segment in GA4 based on different variations >" at bounding box center [784, 494] width 212 height 8
click at [524, 574] on span "I would like to schedule the run" at bounding box center [710, 578] width 99 height 8
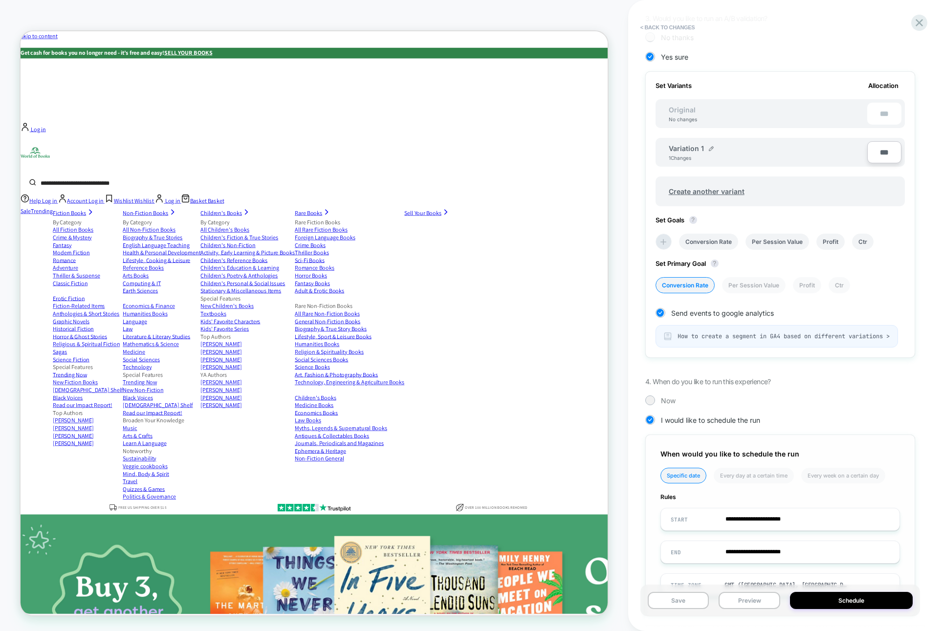
scroll to position [300, 0]
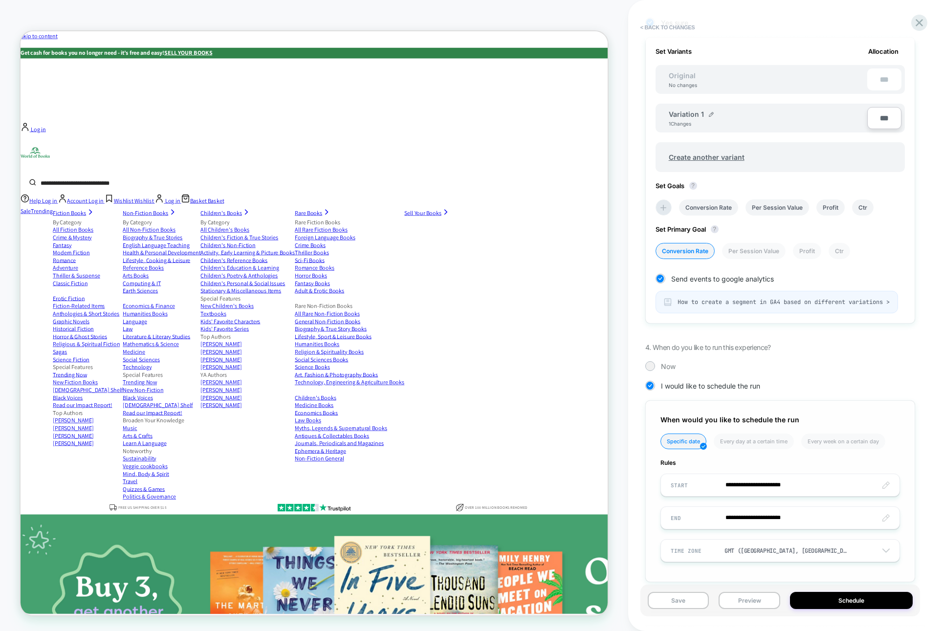
click at [524, 474] on input "**********" at bounding box center [780, 485] width 239 height 23
click at [524, 383] on td "9" at bounding box center [749, 390] width 16 height 14
type input "**********"
click at [524, 474] on input "**********" at bounding box center [780, 485] width 239 height 23
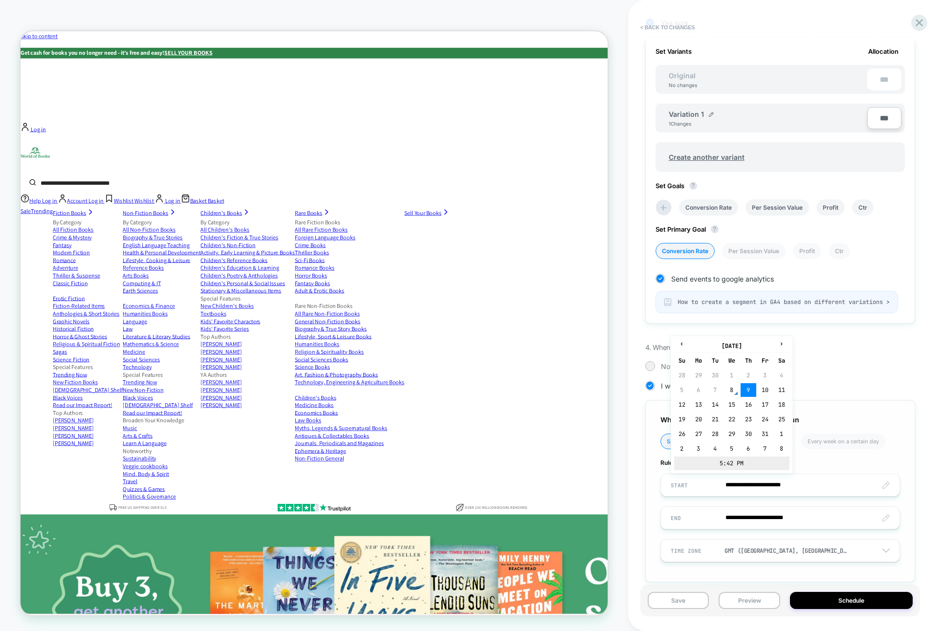
click at [524, 457] on td "5:42 PM" at bounding box center [731, 464] width 115 height 14
click at [524, 419] on span "▲" at bounding box center [711, 429] width 20 height 20
click at [524, 448] on span "▼" at bounding box center [734, 458] width 20 height 20
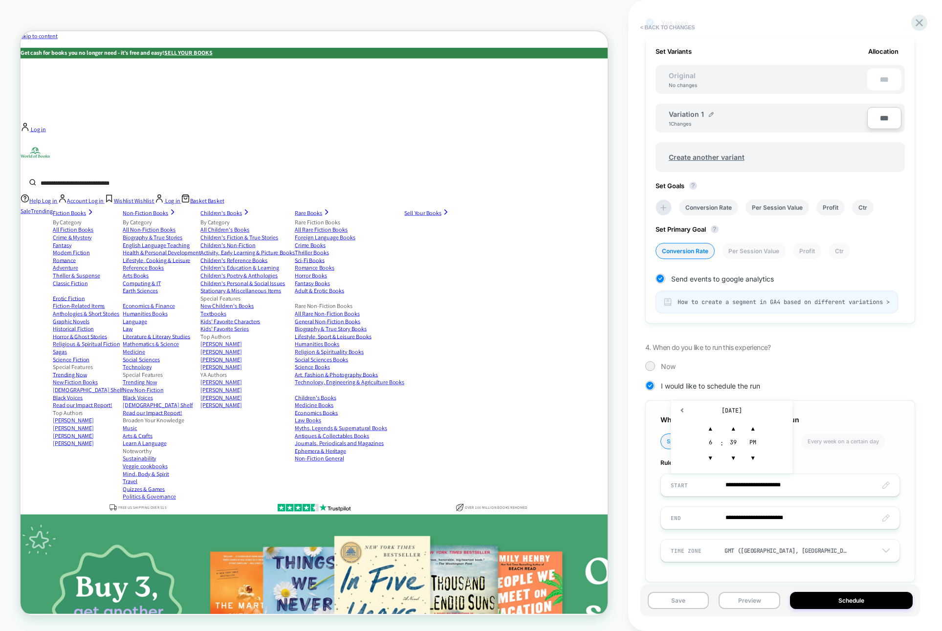
click at [524, 439] on div "39" at bounding box center [734, 444] width 20 height 10
click at [524, 448] on span "▼" at bounding box center [734, 458] width 20 height 20
click at [524, 419] on span "▲" at bounding box center [711, 429] width 20 height 20
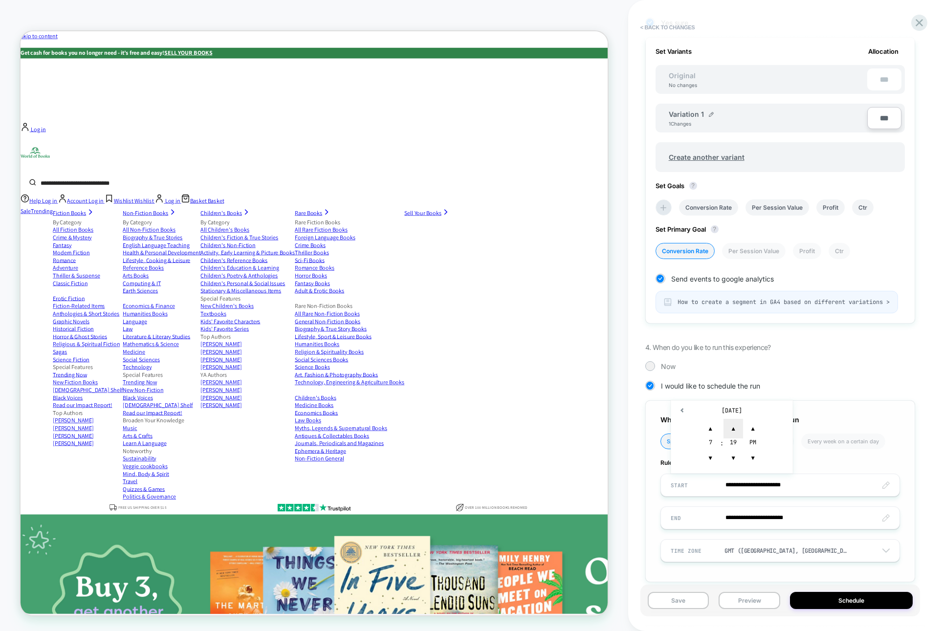
click at [524, 419] on span "▲" at bounding box center [734, 429] width 20 height 20
click at [524, 448] on span "▼" at bounding box center [734, 458] width 20 height 20
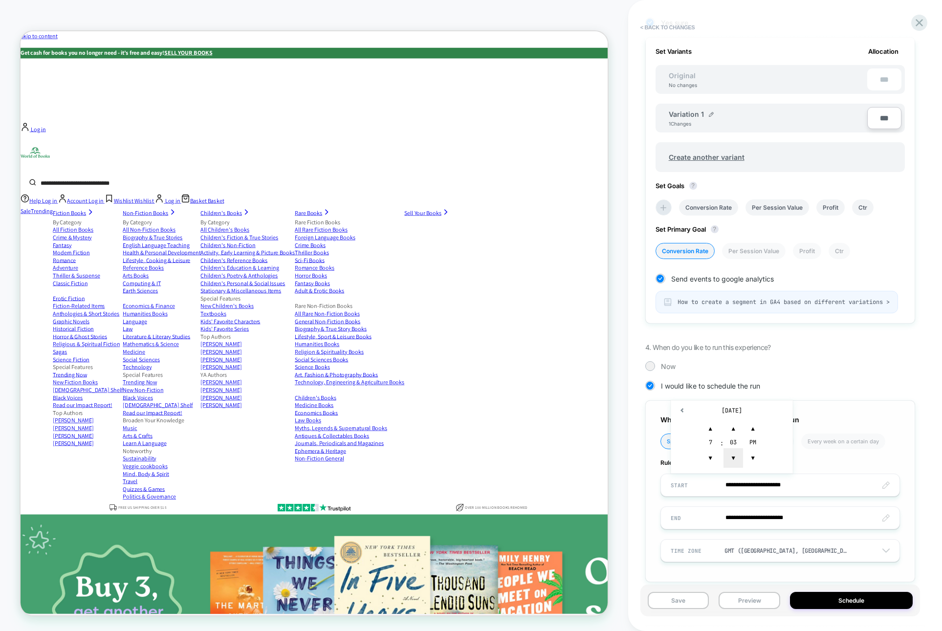
click at [524, 448] on span "▼" at bounding box center [734, 458] width 20 height 20
type input "**********"
click at [524, 448] on span "▼" at bounding box center [753, 458] width 20 height 20
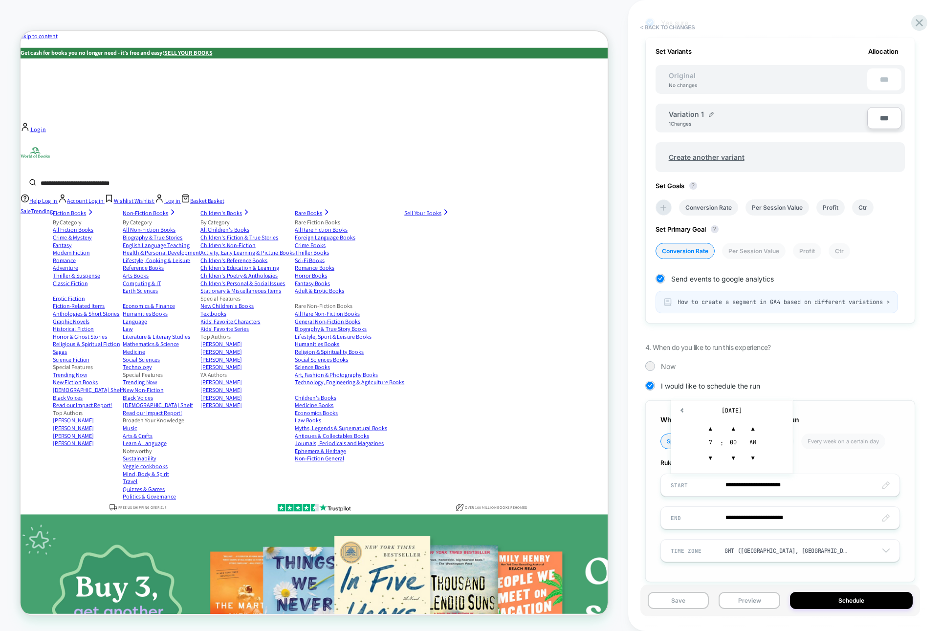
click at [524, 470] on div "**********" at bounding box center [780, 491] width 270 height 182
click at [524, 507] on input "**********" at bounding box center [780, 518] width 239 height 23
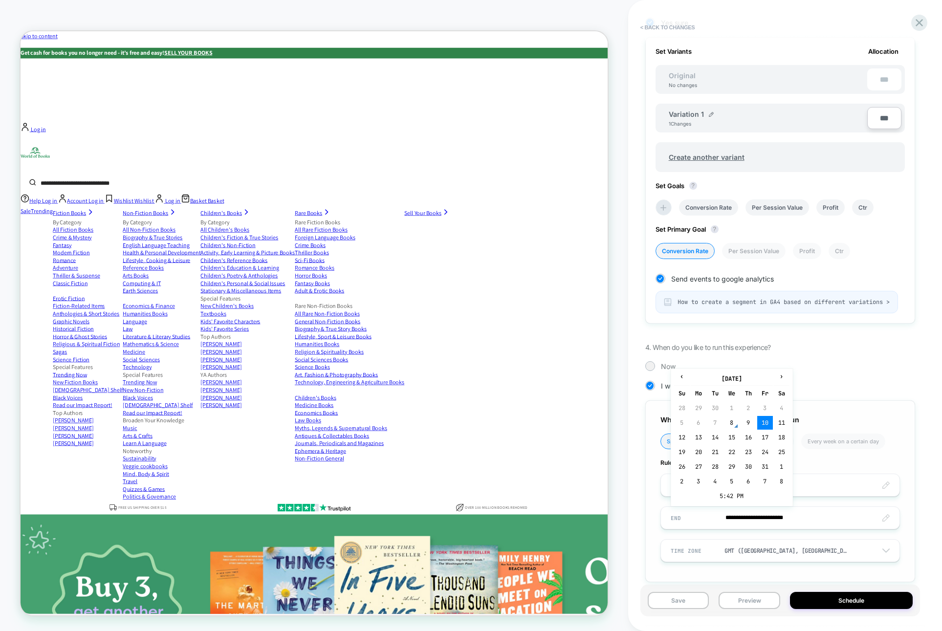
click at [524, 507] on input "**********" at bounding box center [780, 518] width 239 height 23
click at [524, 373] on span "›" at bounding box center [781, 377] width 15 height 8
click at [524, 373] on span "‹" at bounding box center [682, 377] width 15 height 8
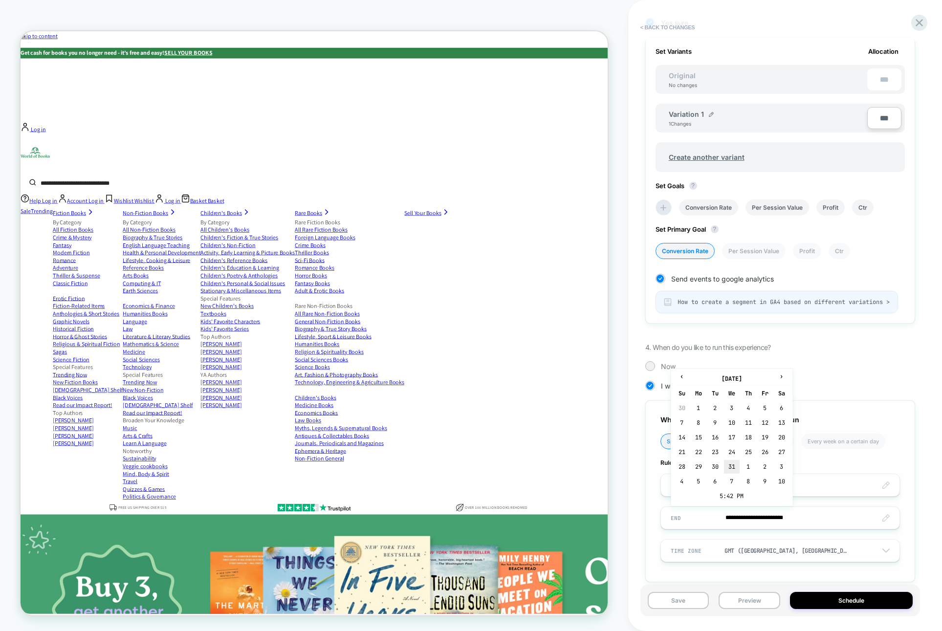
click at [524, 460] on td "31" at bounding box center [732, 467] width 16 height 14
type input "**********"
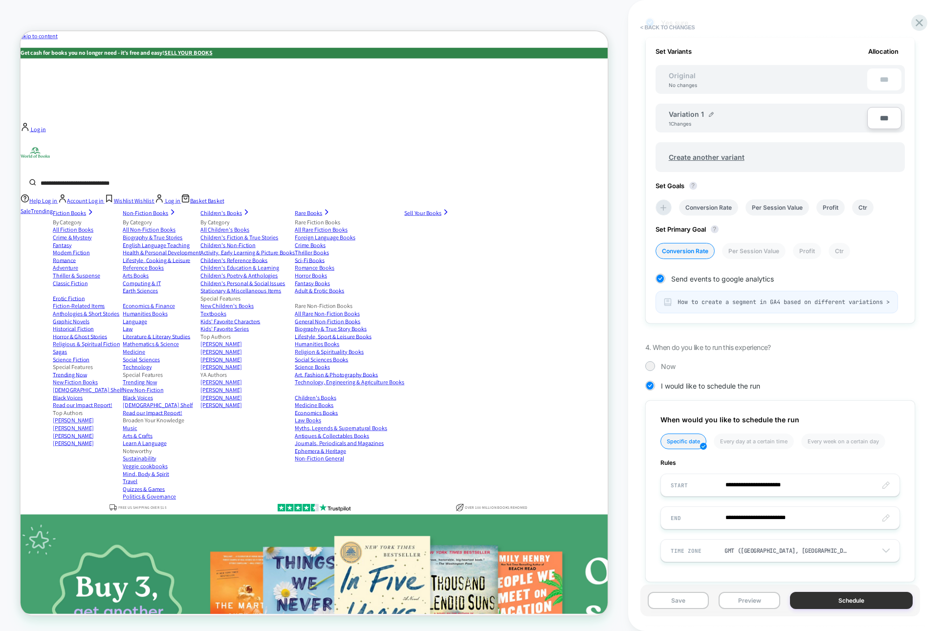
click at [524, 602] on button "Schedule" at bounding box center [851, 600] width 123 height 17
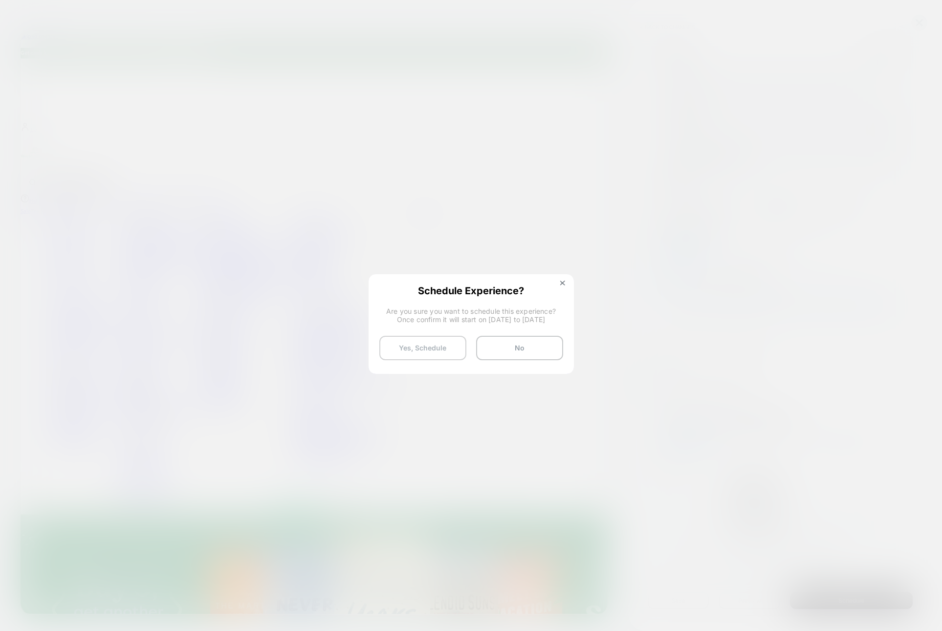
click at [454, 347] on button "Yes, Schedule" at bounding box center [422, 348] width 87 height 24
